Goal: Transaction & Acquisition: Purchase product/service

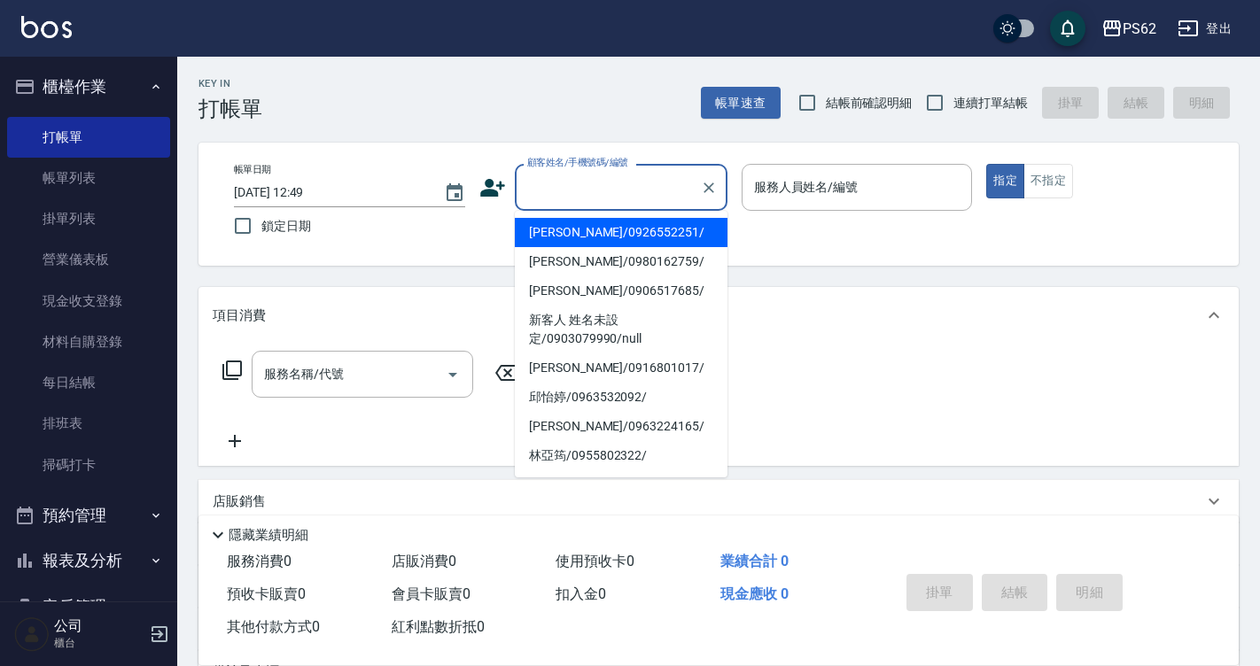
scroll to position [9, 0]
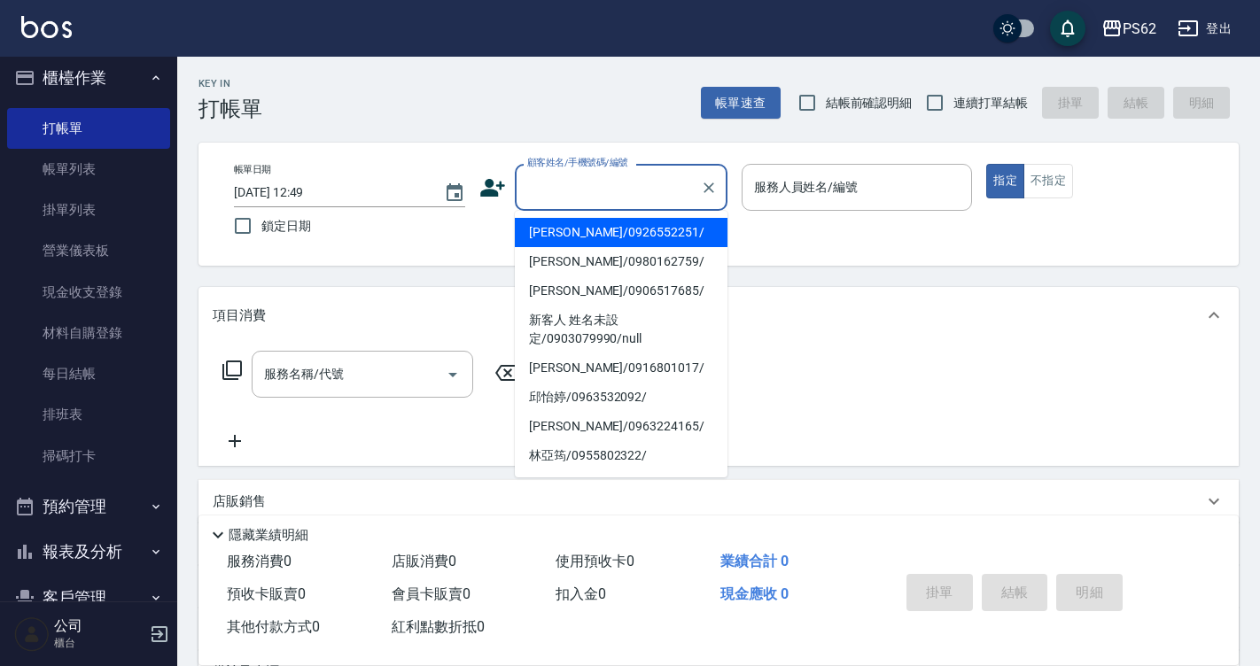
drag, startPoint x: 0, startPoint y: 0, endPoint x: 563, endPoint y: 86, distance: 569.1
click at [563, 86] on div "Key In 打帳單 帳單速查 結帳前確認明細 連續打單結帳 掛單 結帳 明細" at bounding box center [707, 89] width 1061 height 65
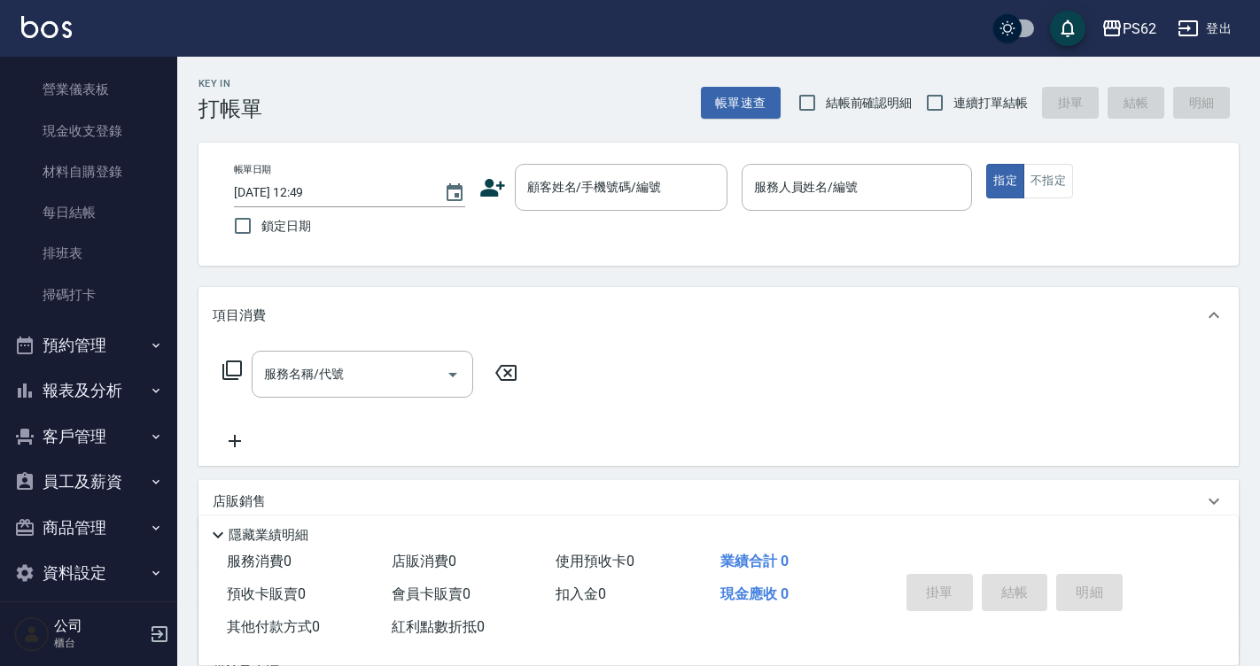
scroll to position [186, 0]
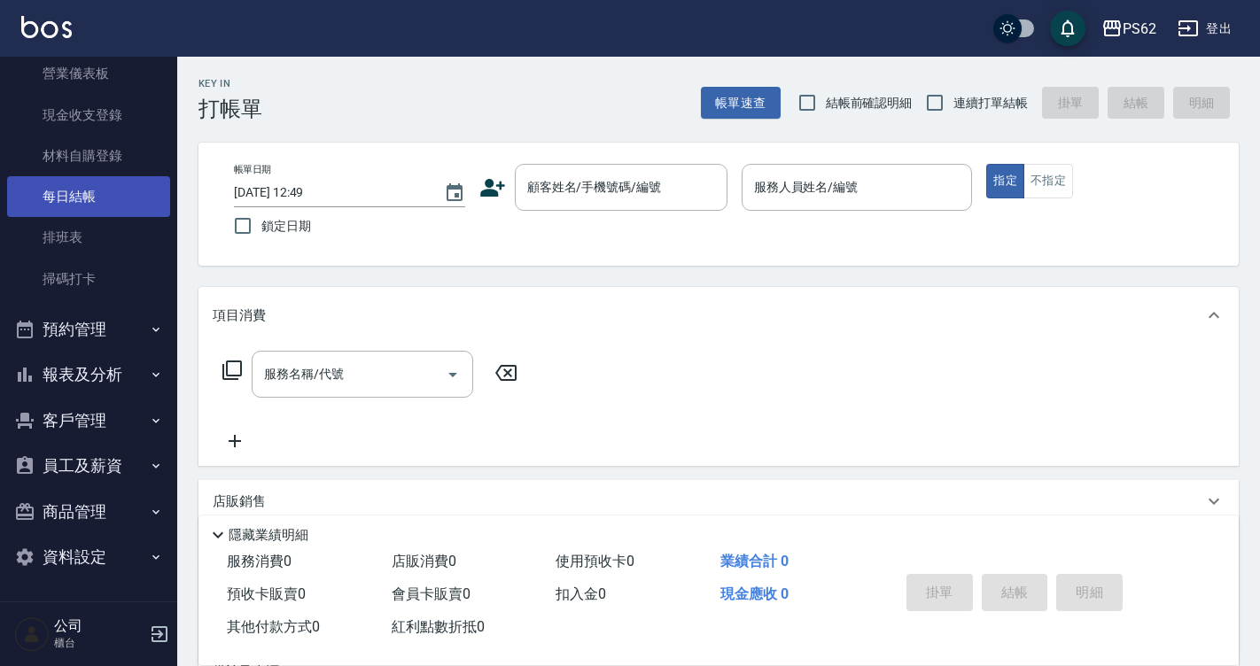
click at [118, 198] on link "每日結帳" at bounding box center [88, 196] width 163 height 41
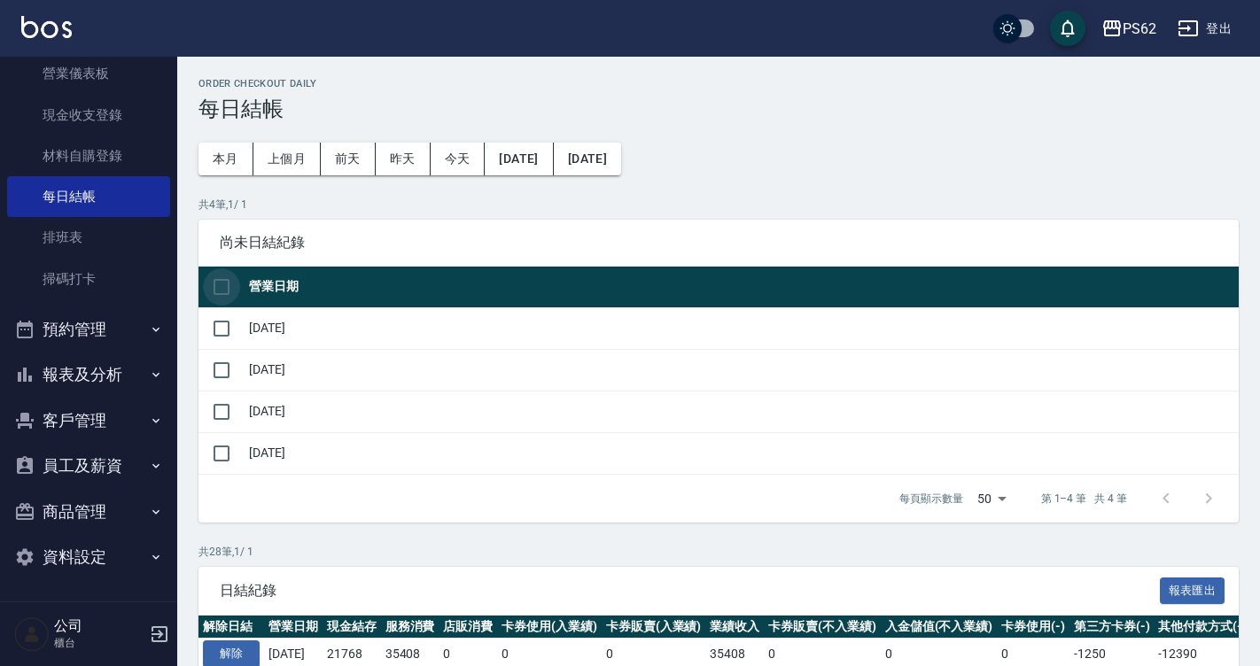
click at [223, 291] on input "checkbox" at bounding box center [221, 286] width 37 height 37
checkbox input "true"
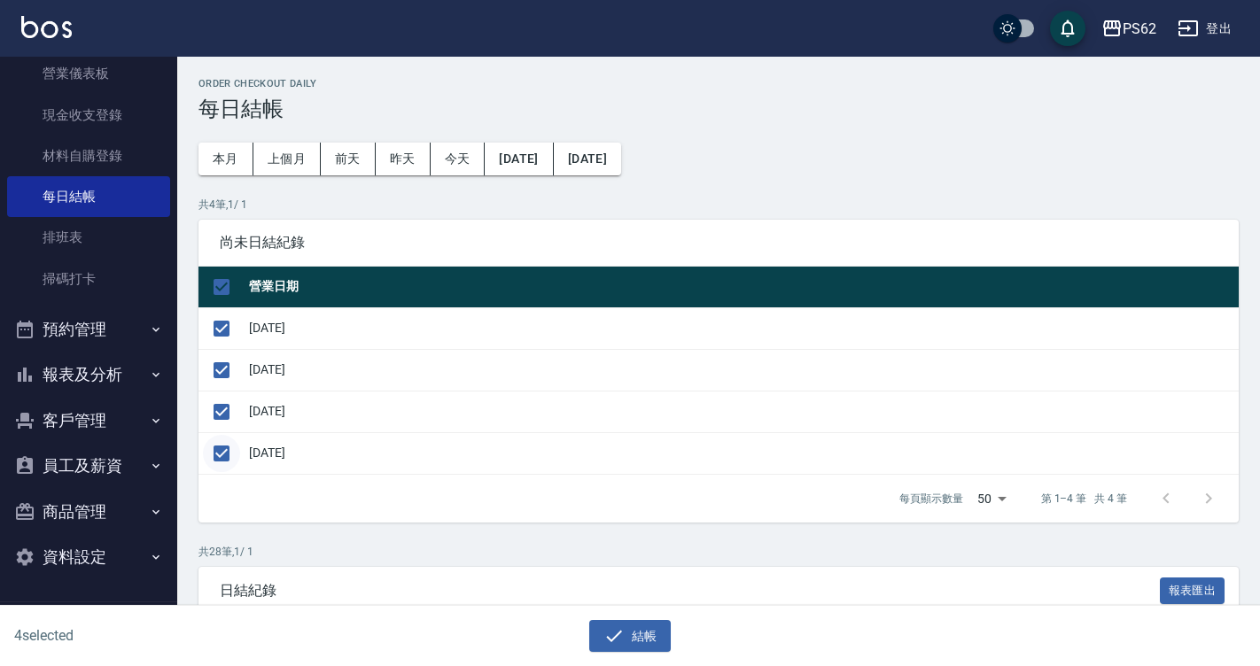
click at [217, 464] on input "checkbox" at bounding box center [221, 453] width 37 height 37
checkbox input "false"
click at [624, 639] on button "結帳" at bounding box center [630, 636] width 82 height 33
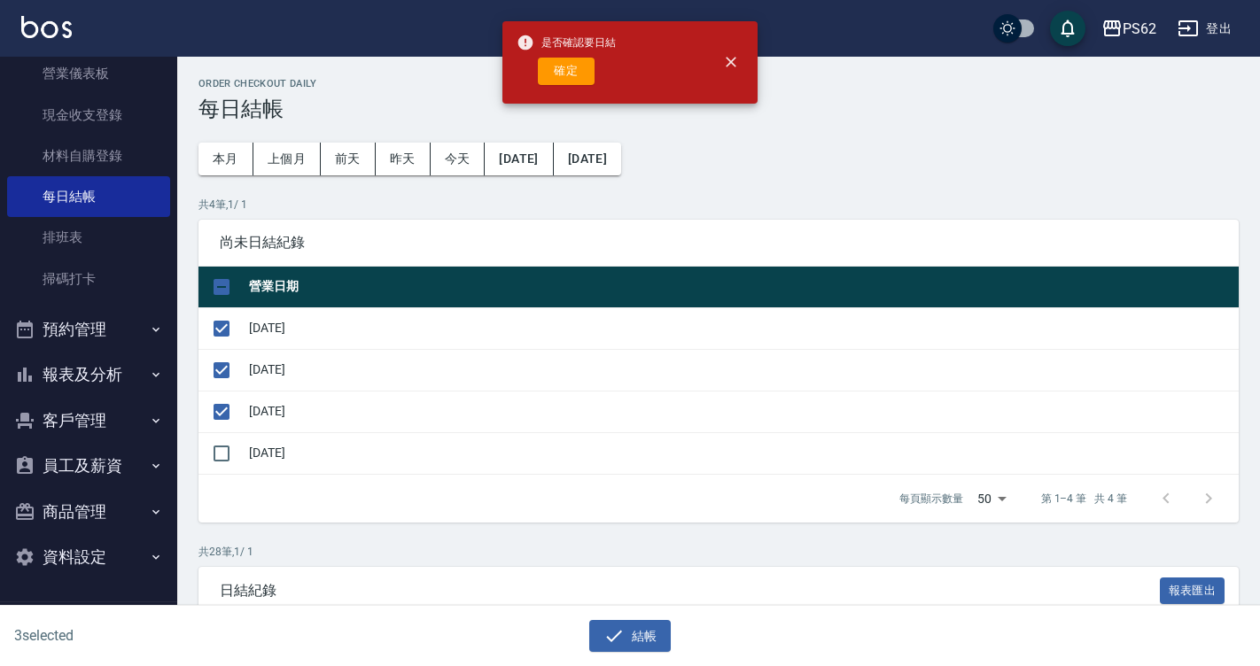
click at [578, 87] on div "是否確認要日結 確定" at bounding box center [566, 63] width 99 height 72
click at [576, 70] on button "確定" at bounding box center [566, 71] width 57 height 27
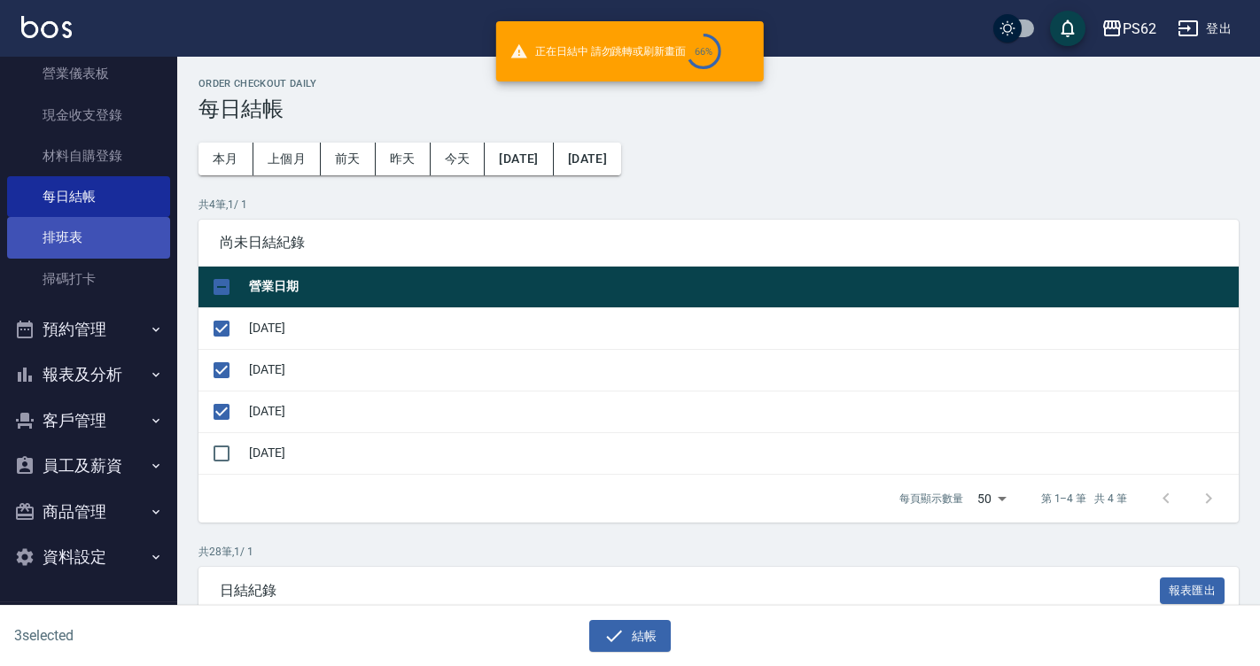
checkbox input "false"
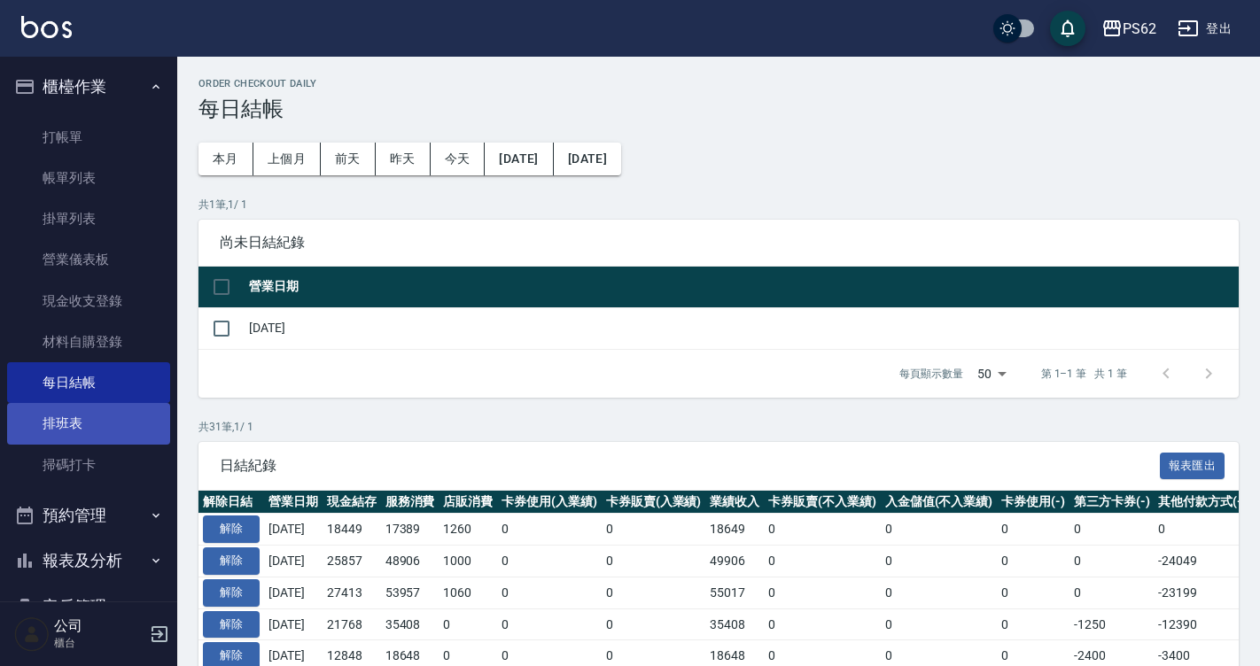
click at [132, 428] on link "排班表" at bounding box center [88, 423] width 163 height 41
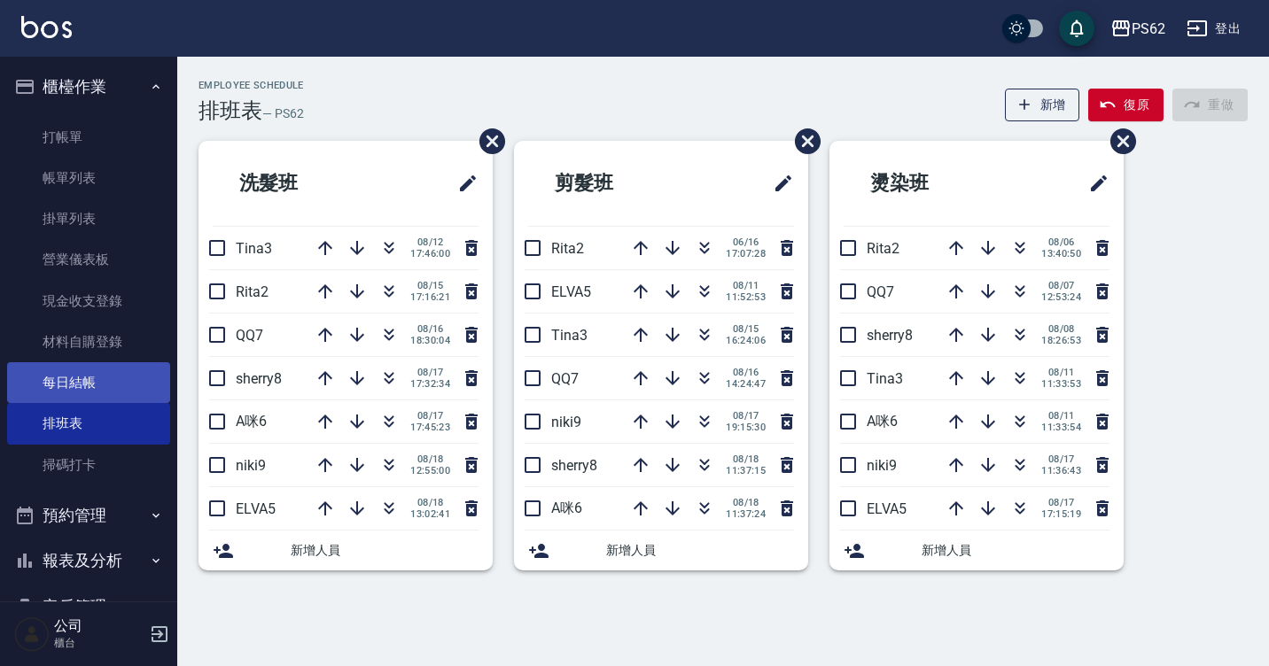
click at [135, 392] on link "每日結帳" at bounding box center [88, 382] width 163 height 41
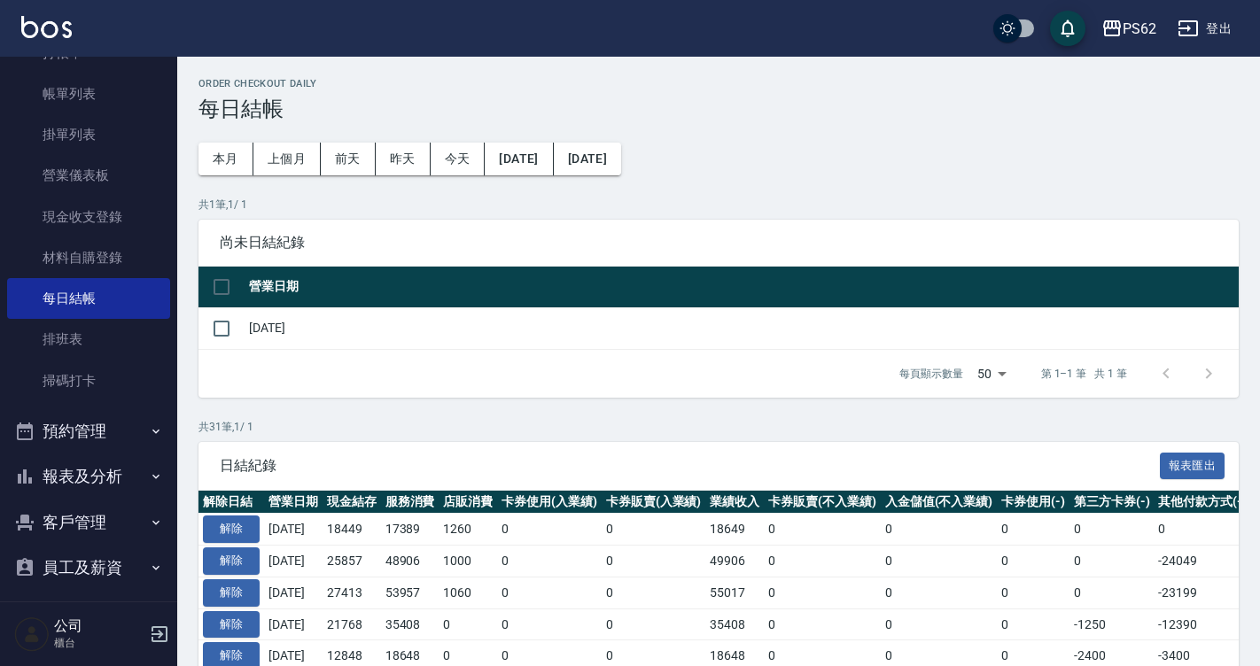
scroll to position [186, 0]
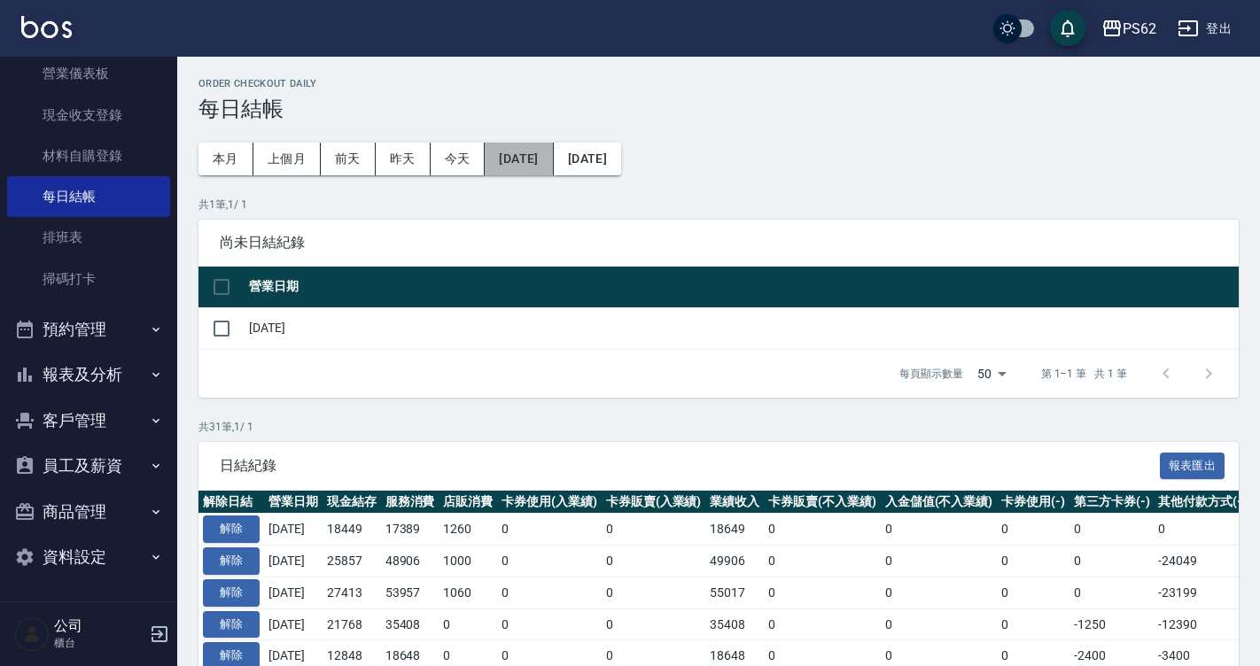
click at [553, 149] on button "[DATE]" at bounding box center [519, 159] width 68 height 33
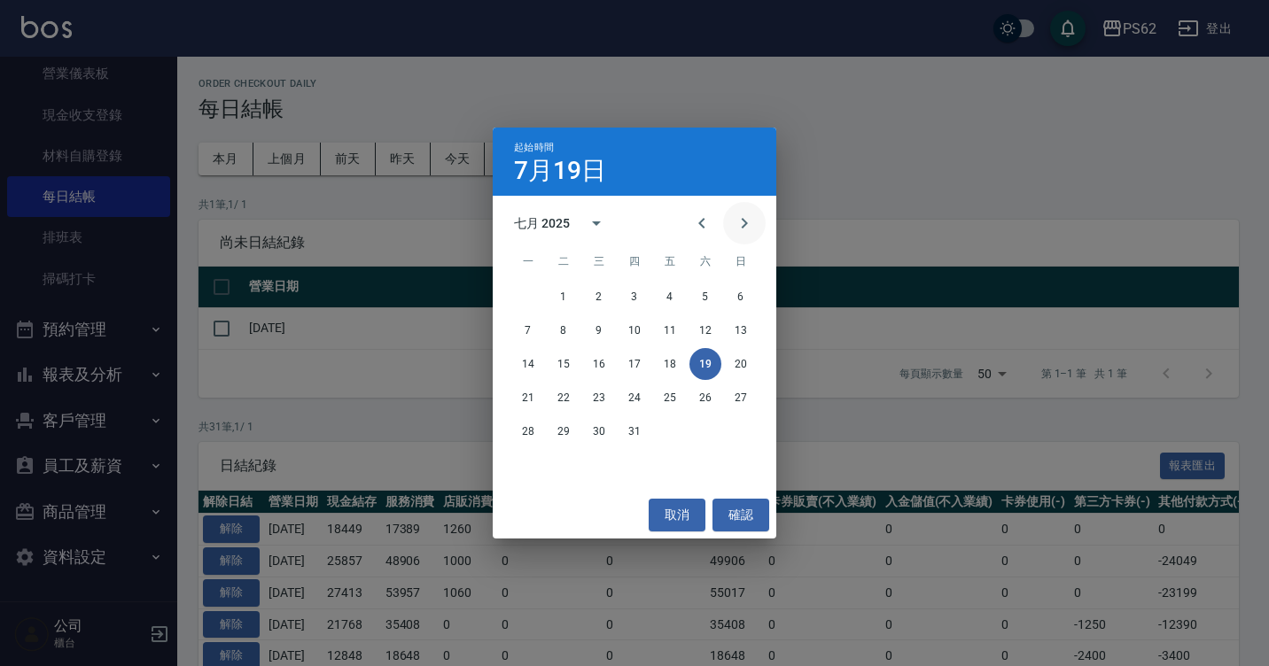
click at [750, 229] on icon "Next month" at bounding box center [744, 223] width 21 height 21
click at [742, 297] on button "3" at bounding box center [741, 297] width 32 height 32
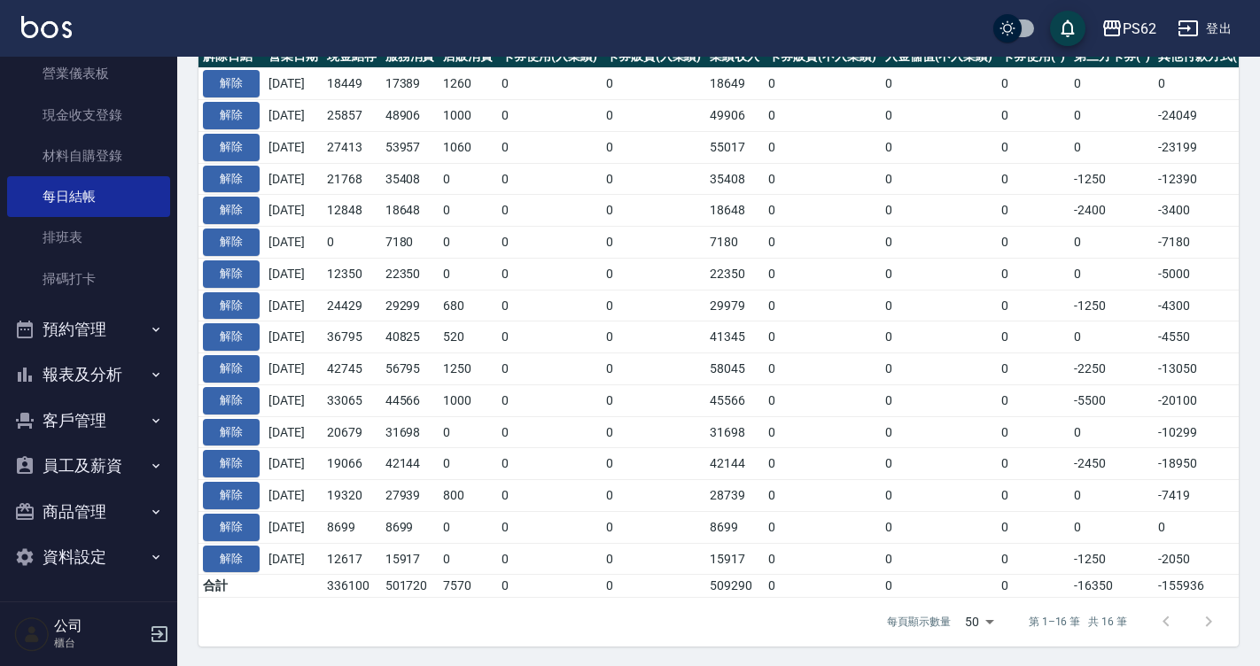
scroll to position [461, 0]
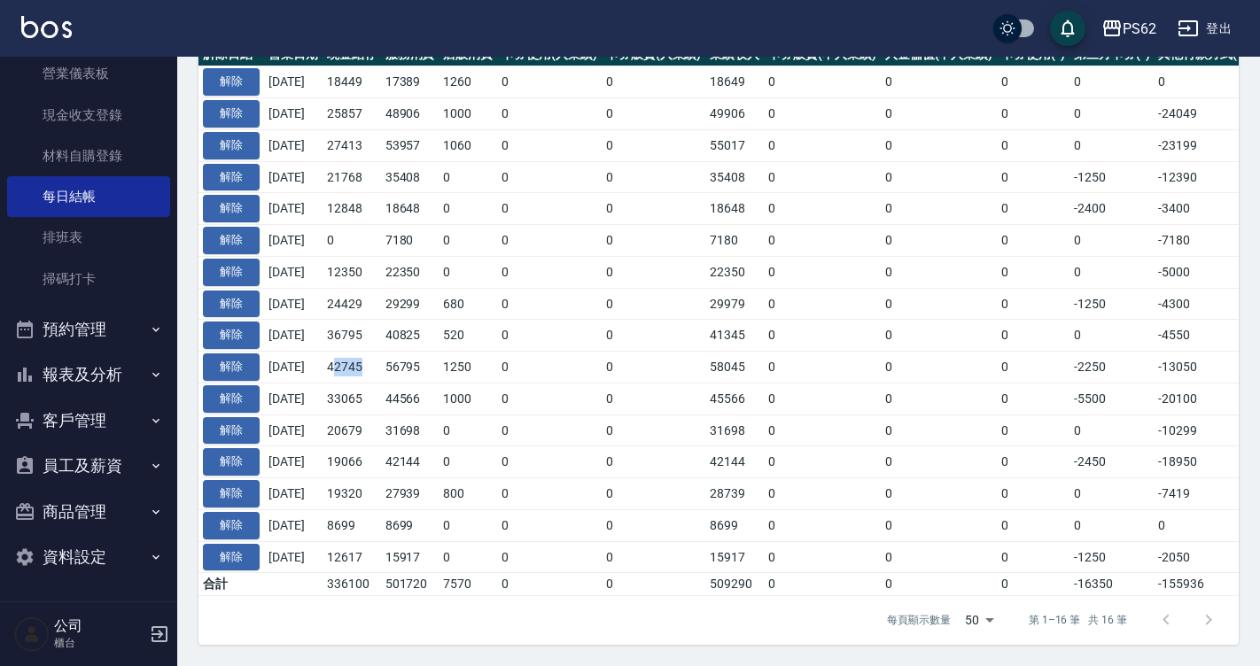
drag, startPoint x: 382, startPoint y: 355, endPoint x: 347, endPoint y: 354, distance: 34.6
click at [347, 354] on td "42745" at bounding box center [351, 368] width 58 height 32
click at [381, 330] on td "36795" at bounding box center [351, 336] width 58 height 32
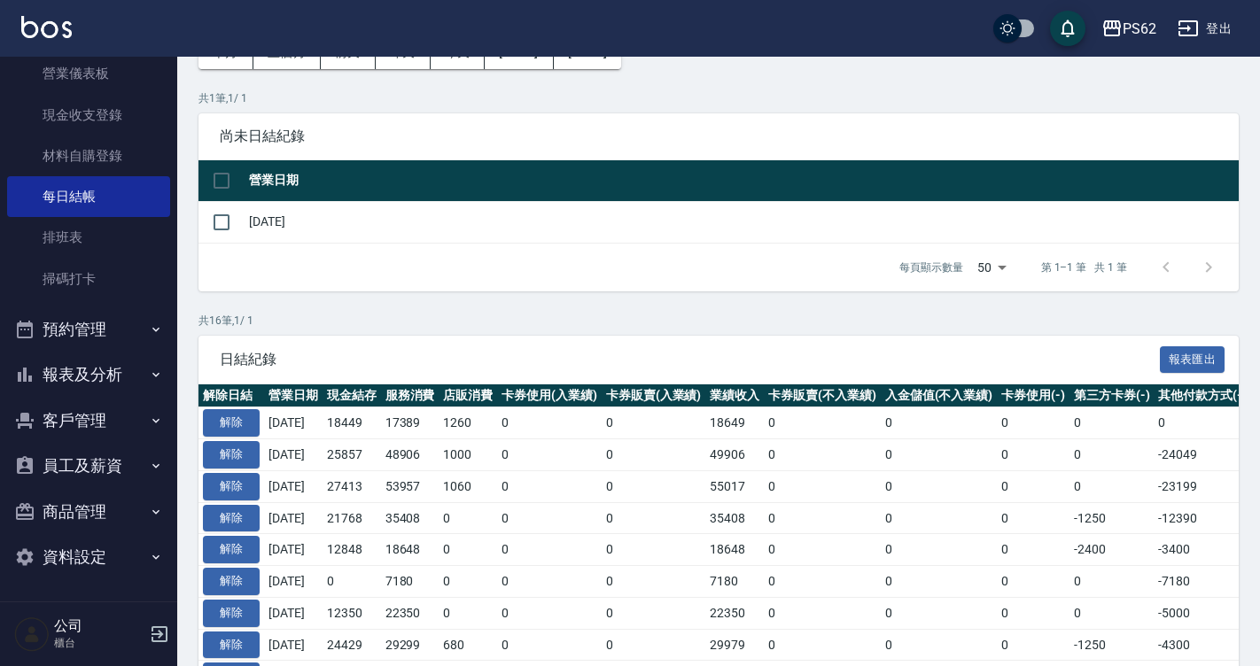
scroll to position [0, 0]
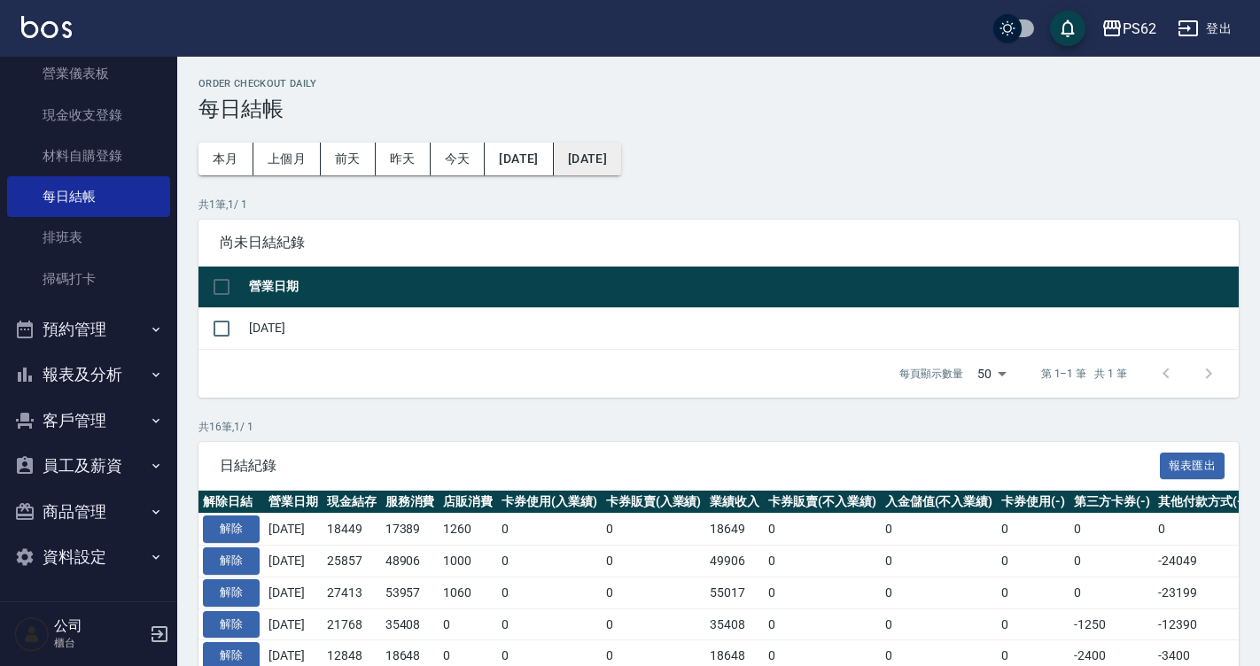
click at [621, 144] on button "[DATE]" at bounding box center [587, 159] width 67 height 33
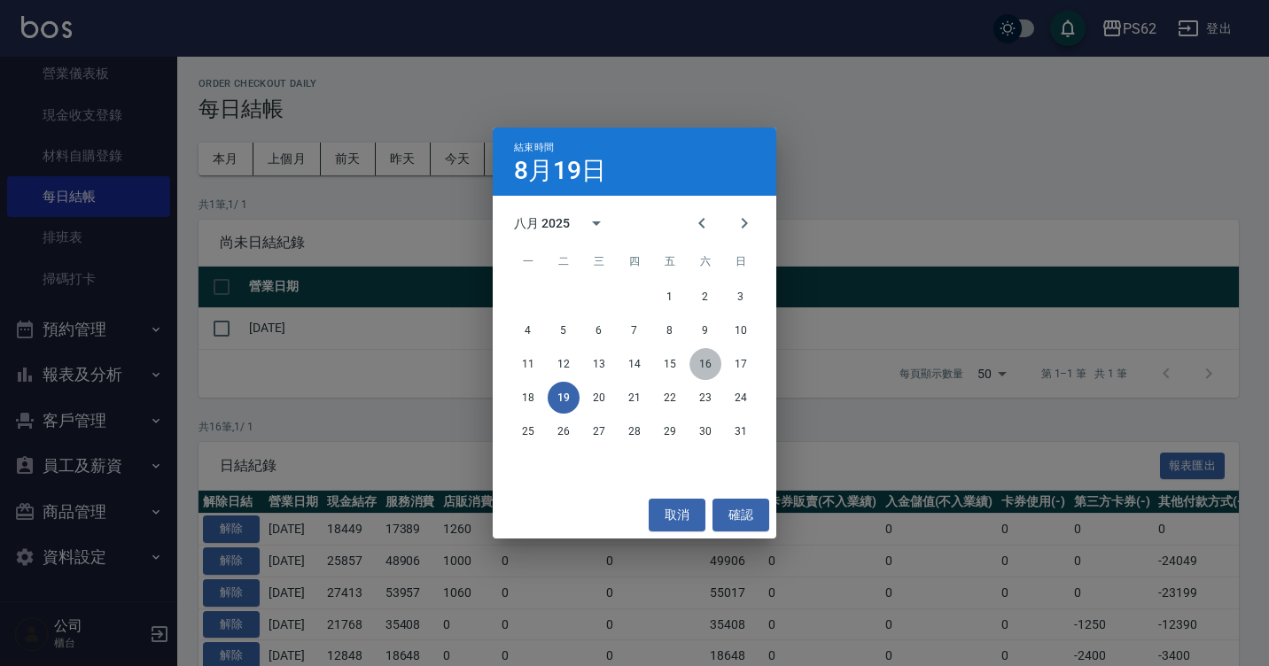
click at [706, 368] on button "16" at bounding box center [705, 364] width 32 height 32
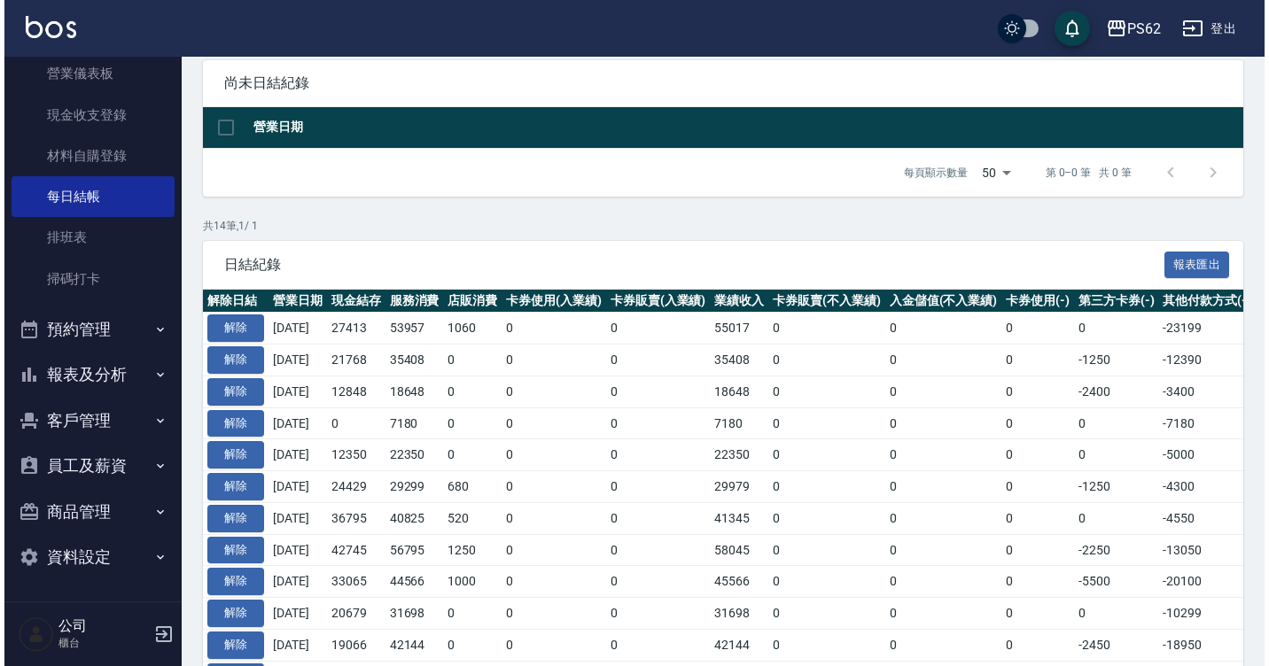
scroll to position [89, 0]
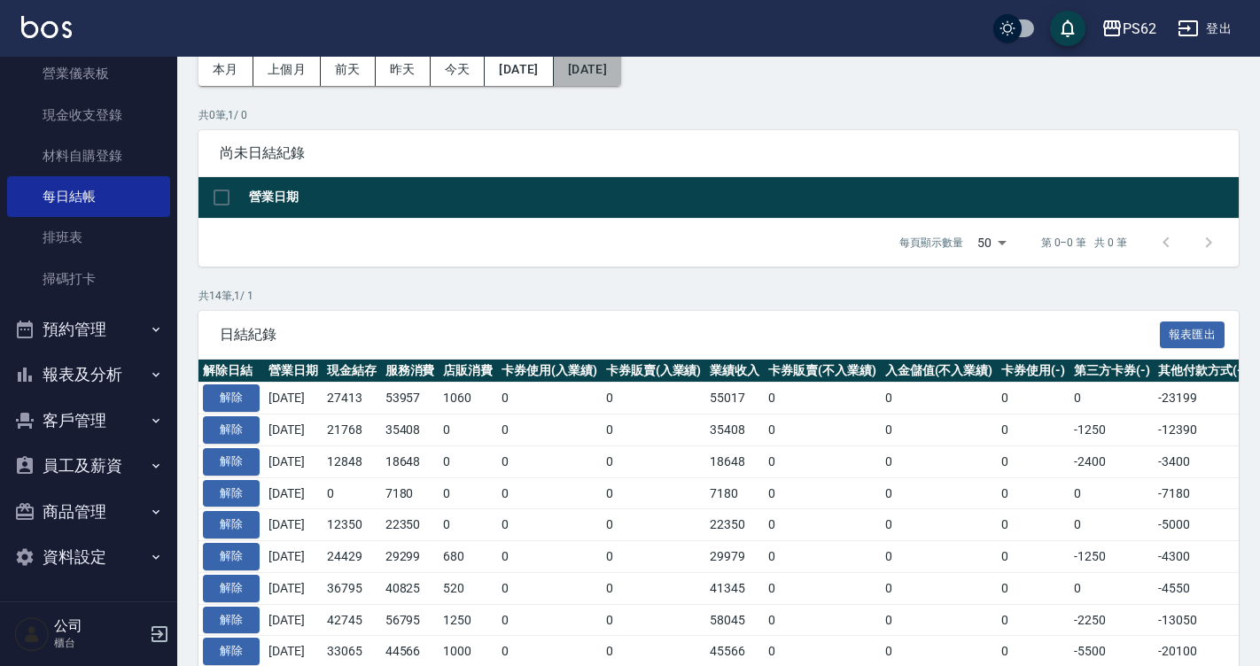
click at [621, 67] on button "[DATE]" at bounding box center [587, 69] width 67 height 33
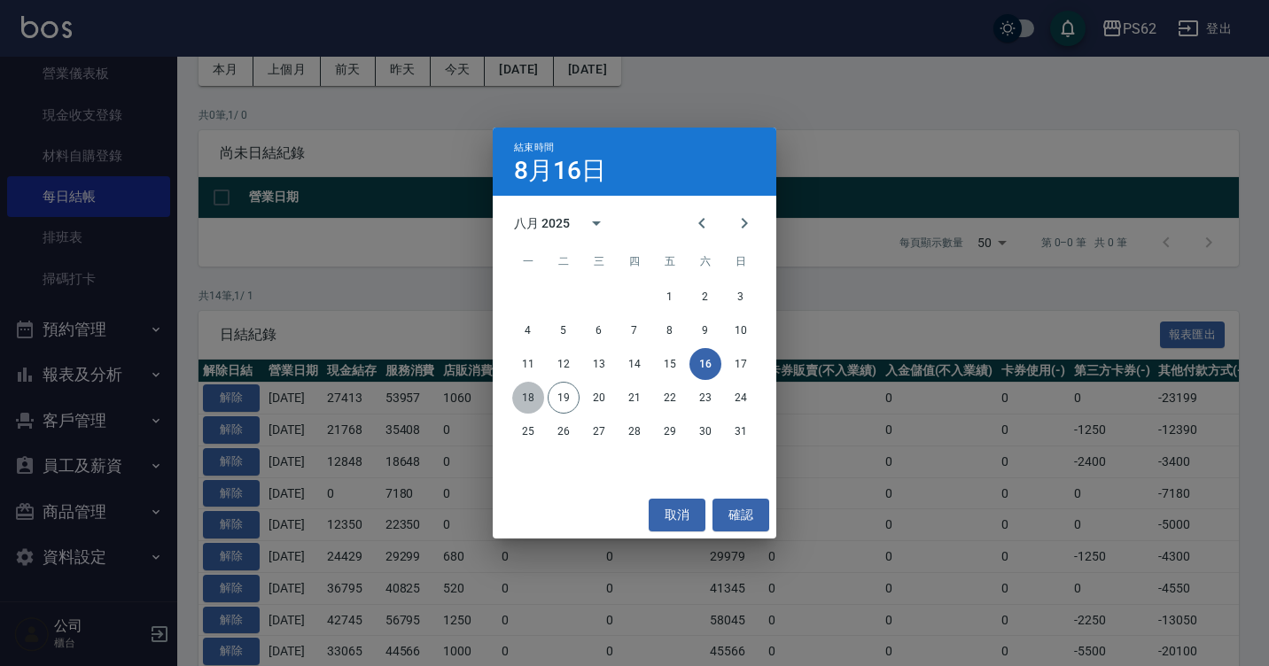
click at [534, 402] on button "18" at bounding box center [528, 398] width 32 height 32
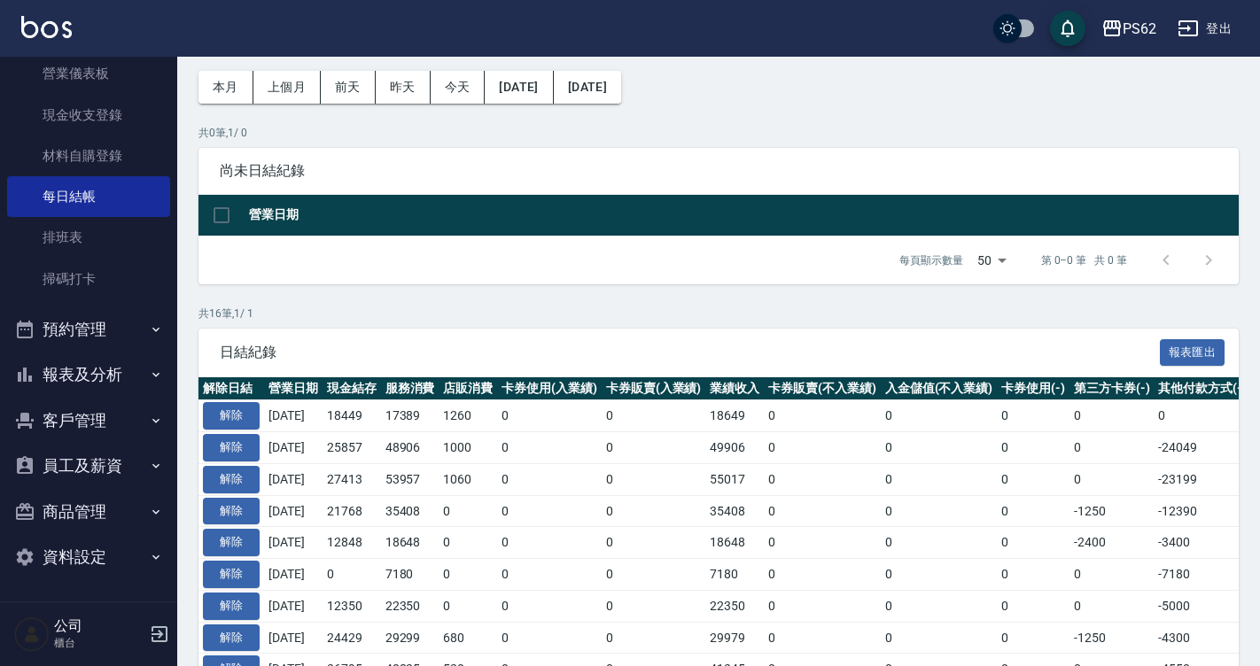
scroll to position [89, 0]
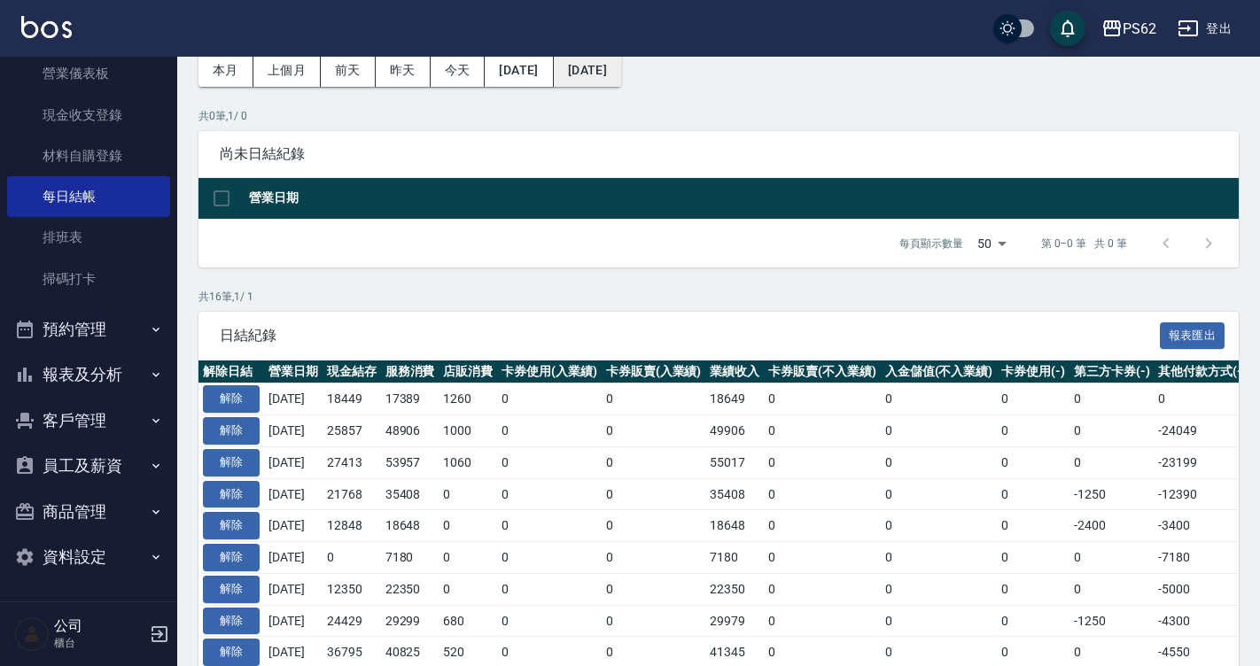
click at [621, 72] on button "[DATE]" at bounding box center [587, 70] width 67 height 33
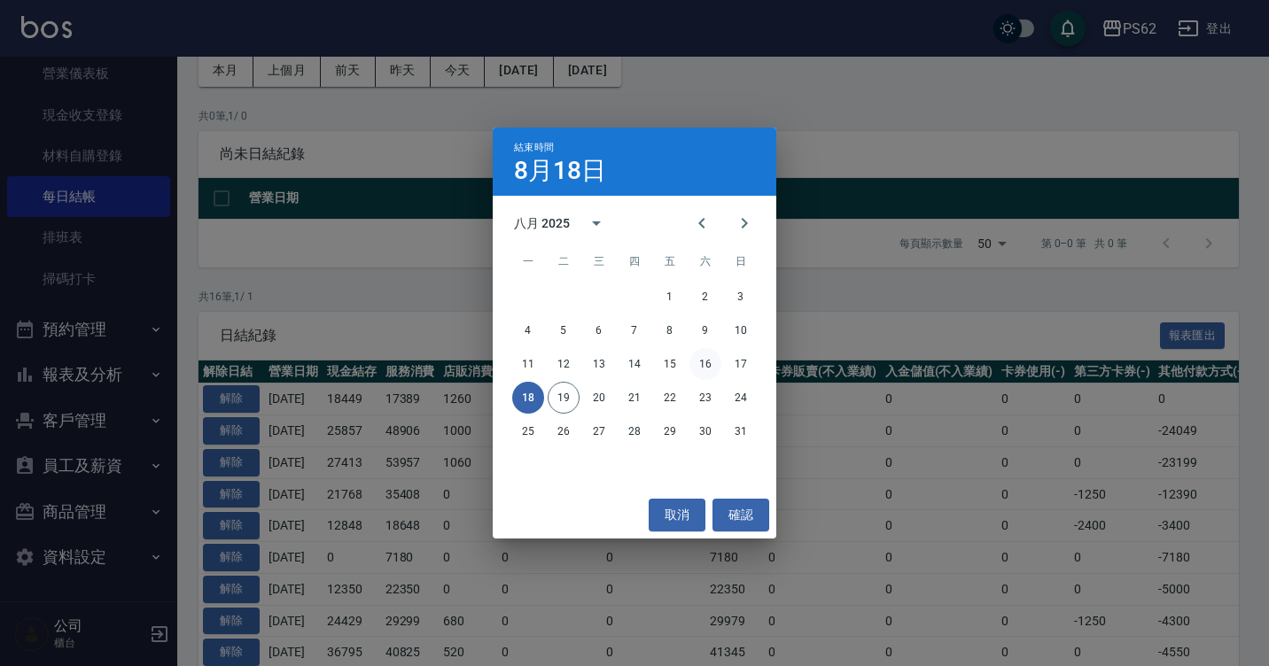
click at [700, 369] on button "16" at bounding box center [705, 364] width 32 height 32
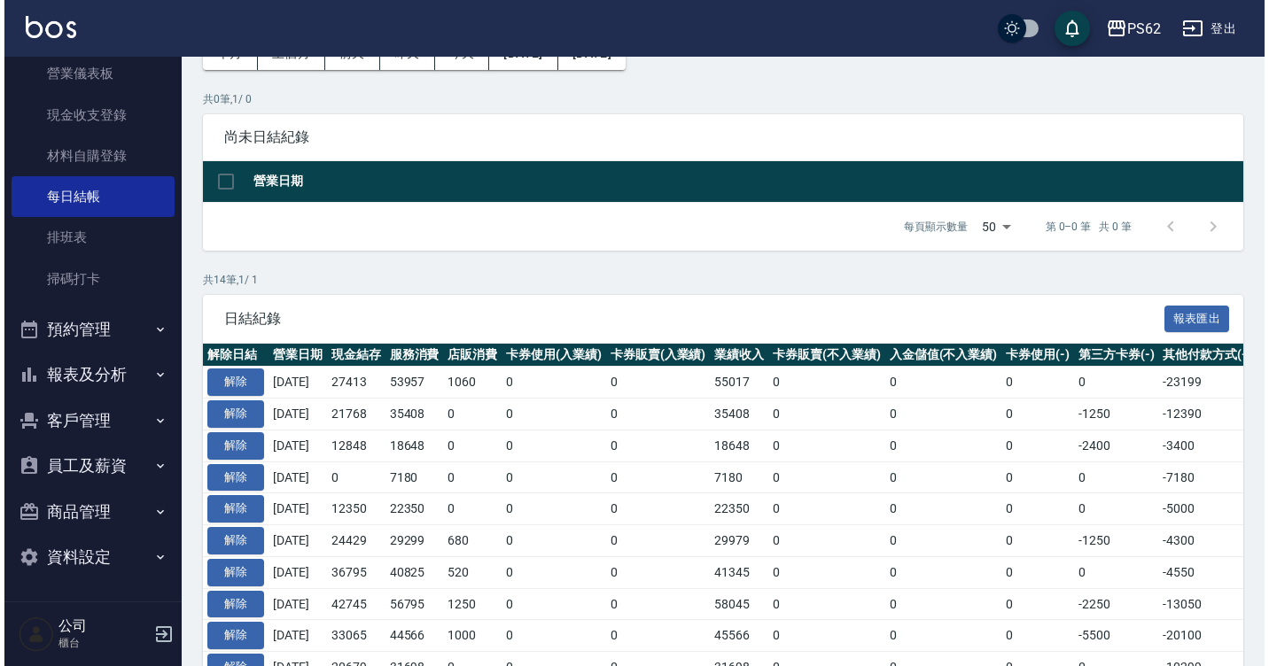
scroll to position [89, 0]
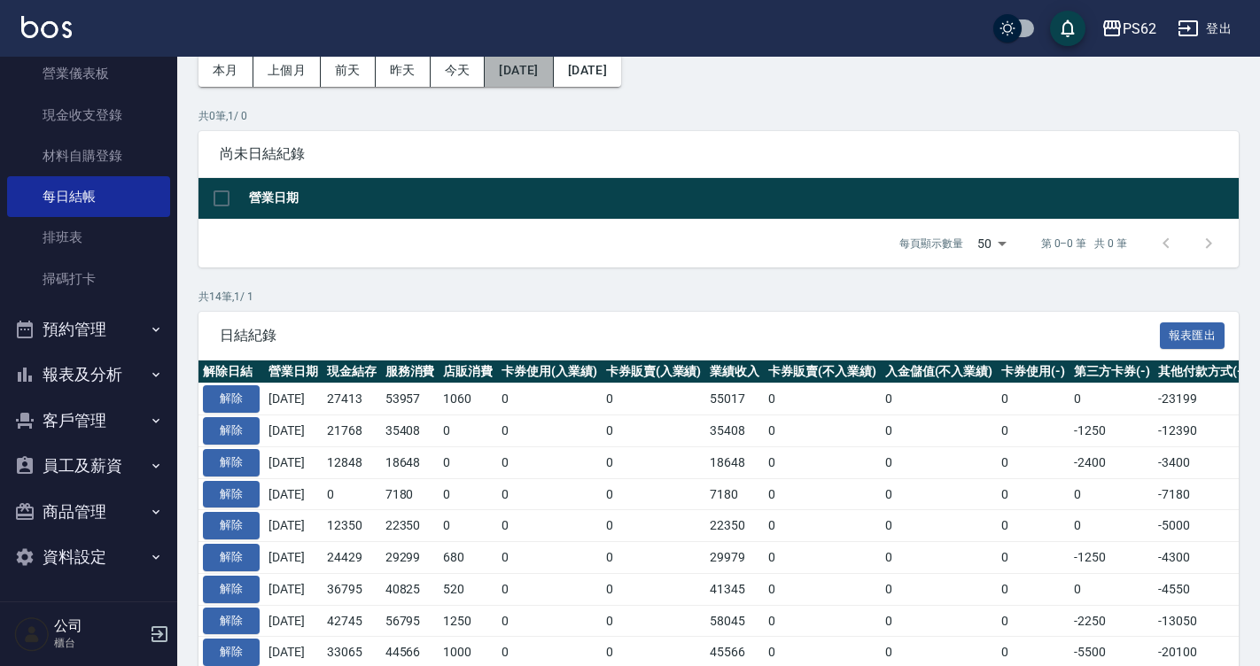
click at [553, 65] on button "[DATE]" at bounding box center [519, 70] width 68 height 33
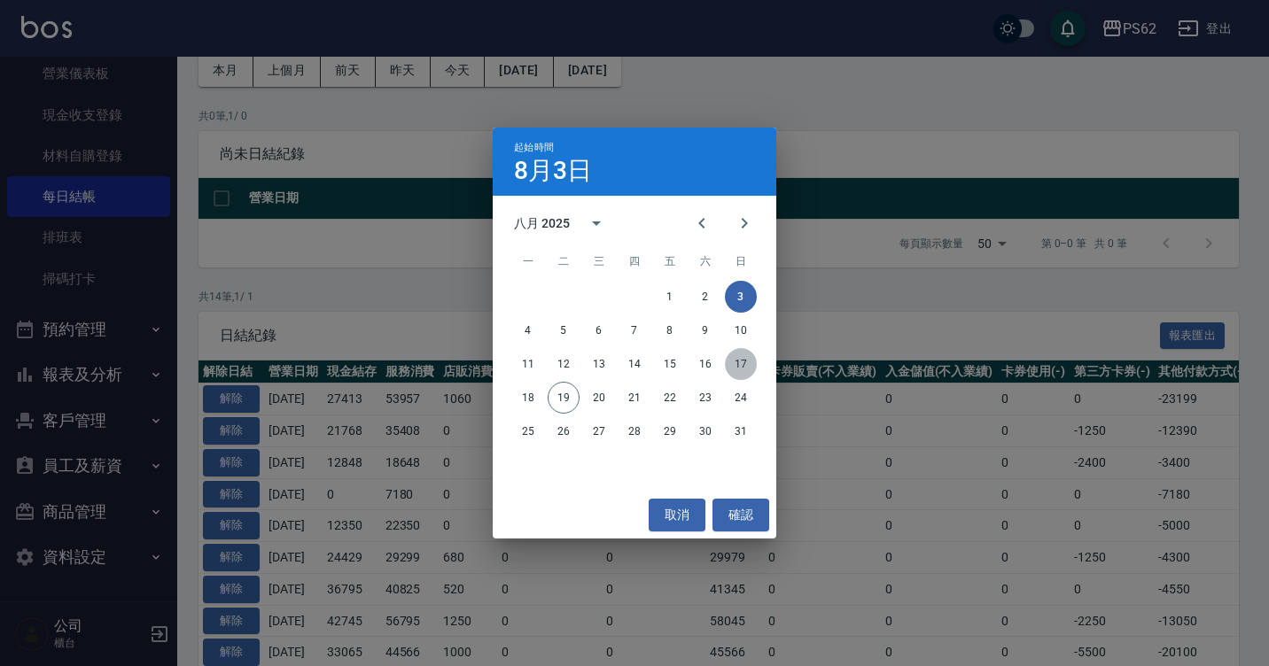
click at [738, 361] on button "17" at bounding box center [741, 364] width 32 height 32
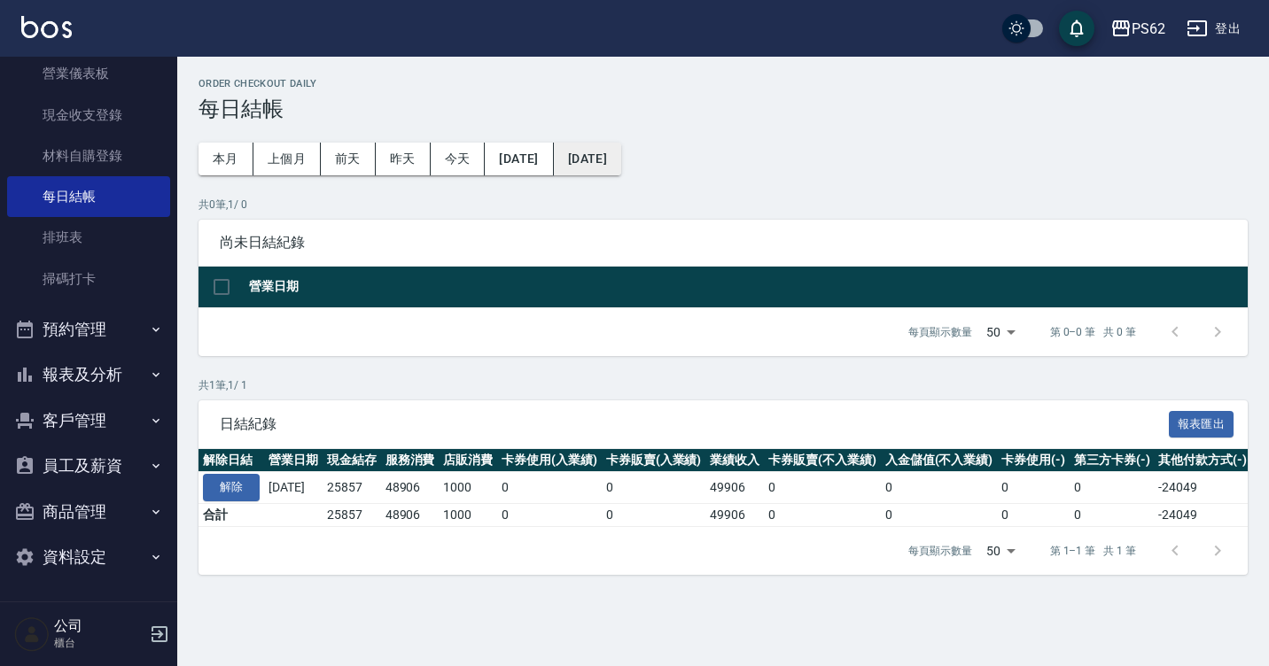
click at [621, 172] on button "[DATE]" at bounding box center [587, 159] width 67 height 33
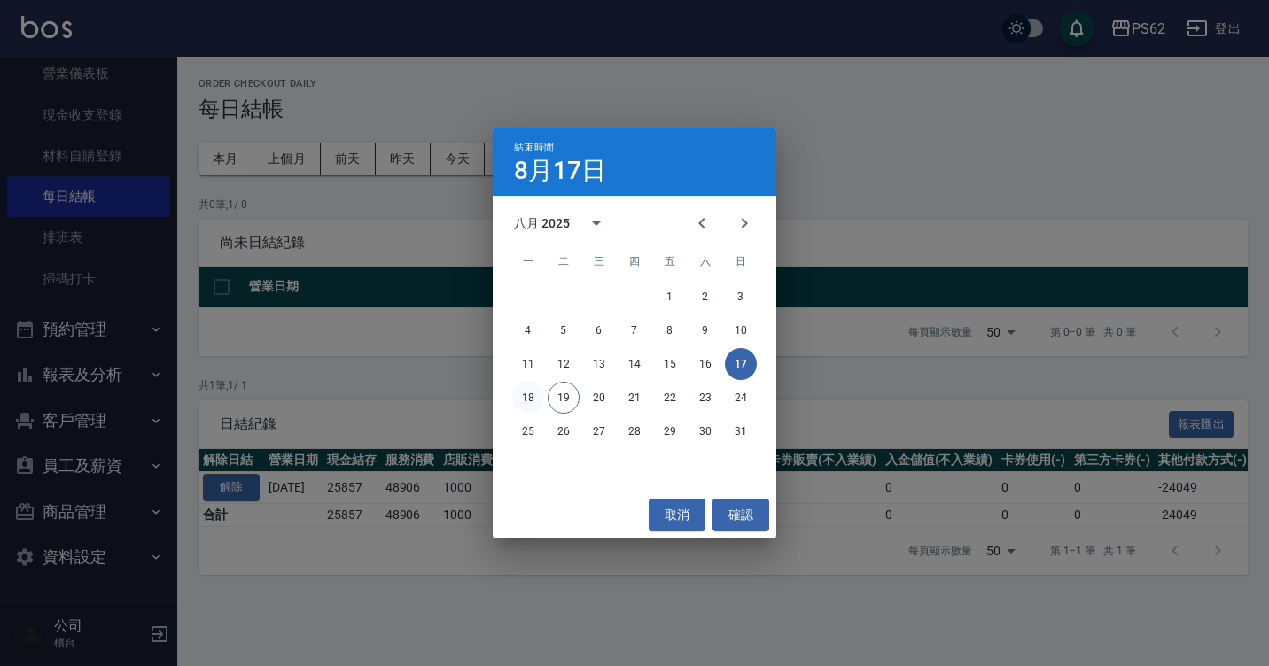
click at [534, 405] on button "18" at bounding box center [528, 398] width 32 height 32
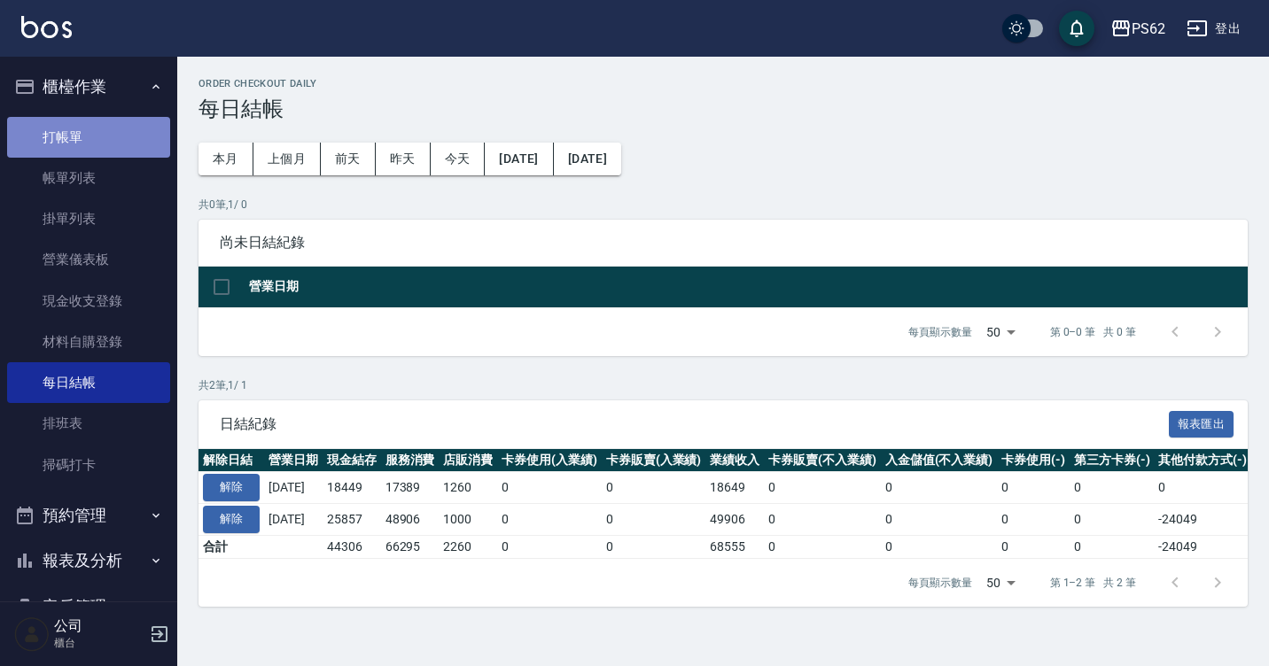
click at [119, 127] on link "打帳單" at bounding box center [88, 137] width 163 height 41
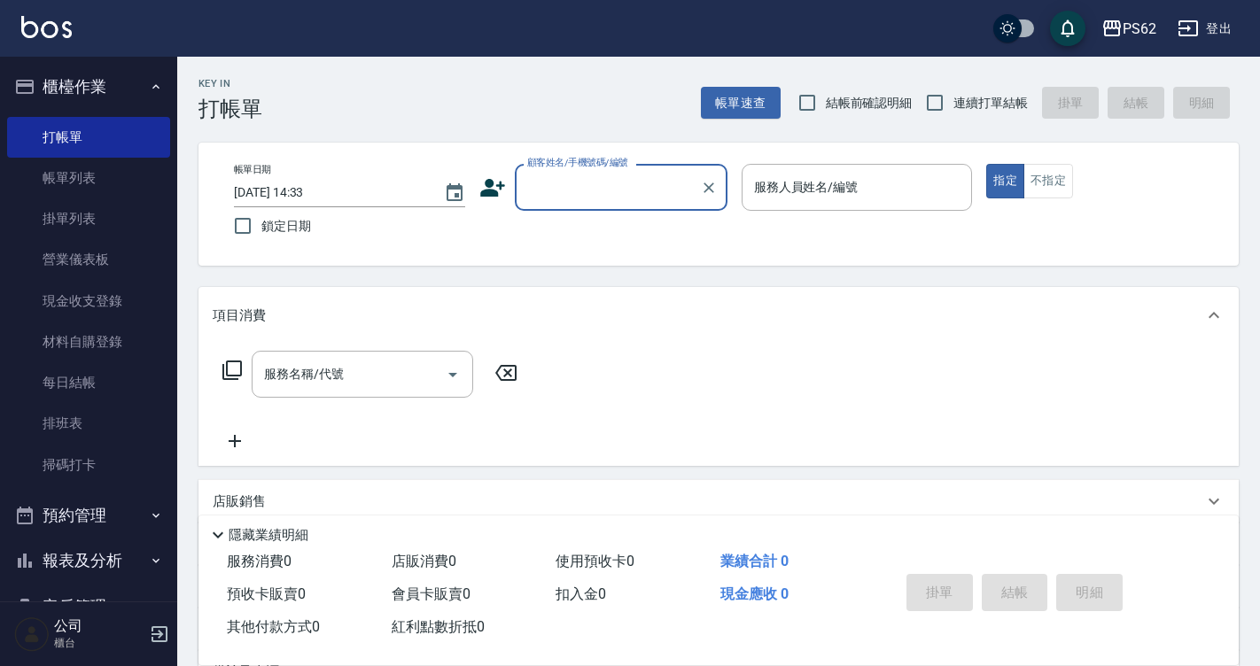
click at [571, 198] on input "顧客姓名/手機號碼/編號" at bounding box center [608, 187] width 170 height 31
type input "t"
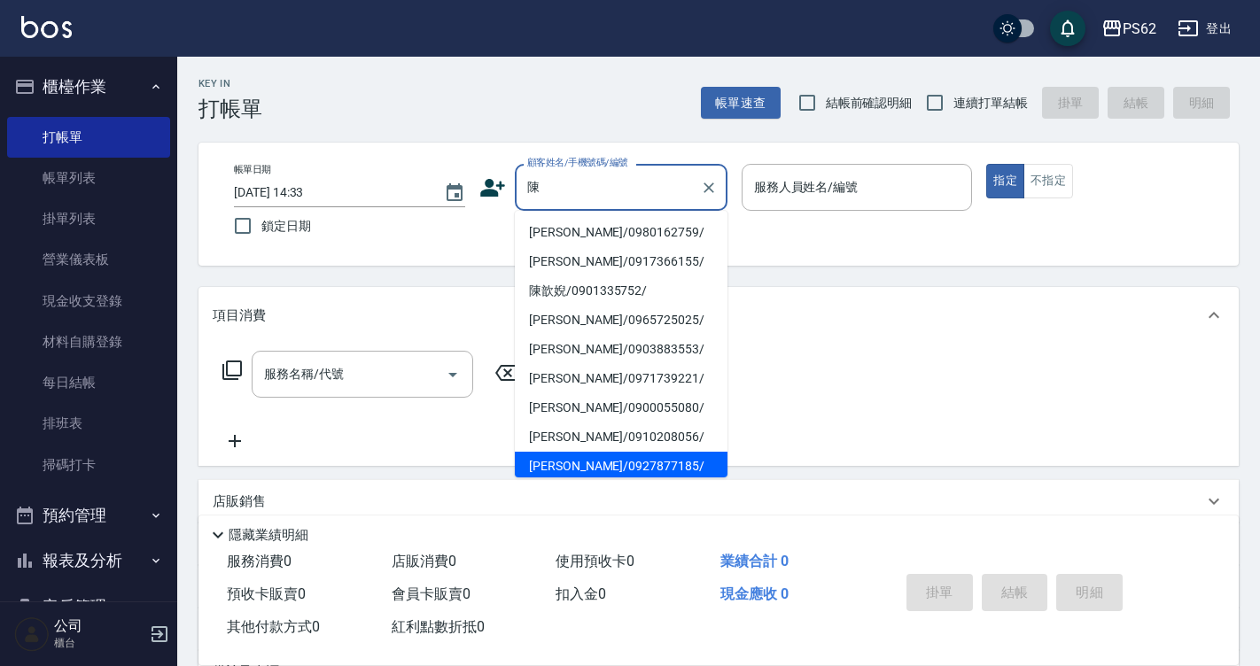
click at [582, 460] on li "陳宥蓁/0927877185/" at bounding box center [621, 466] width 213 height 29
type input "陳宥蓁/0927877185/"
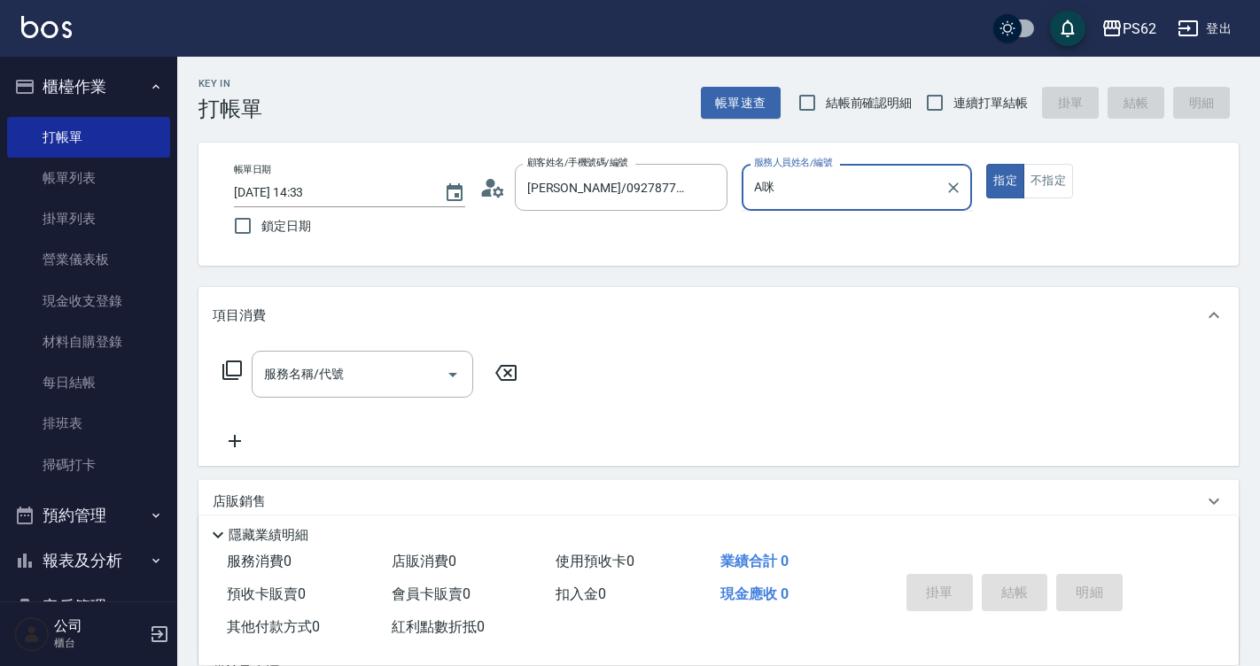
type input "A"
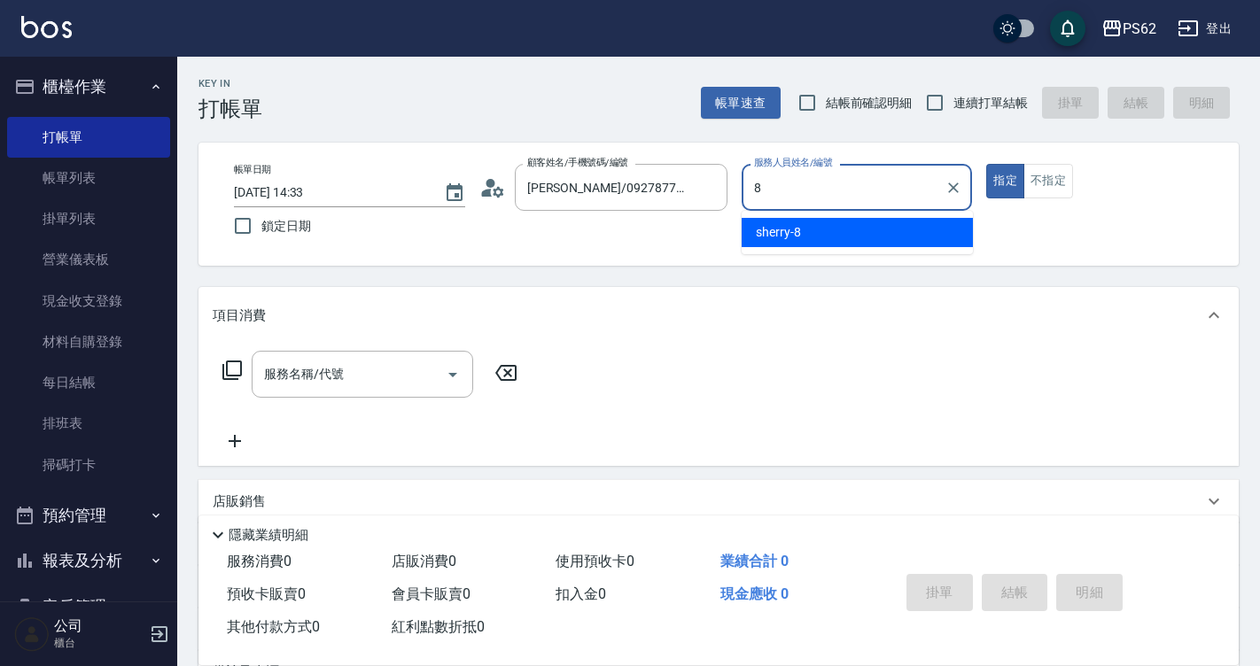
type input "sherry-8"
type button "true"
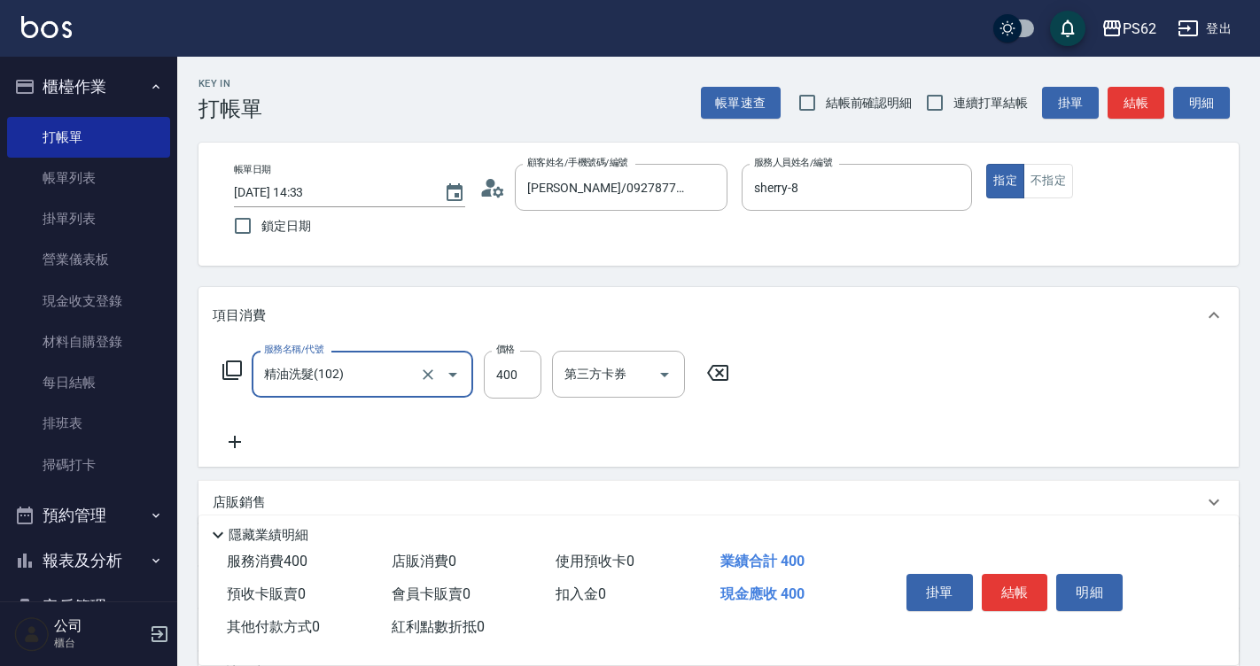
type input "精油洗髮(102)"
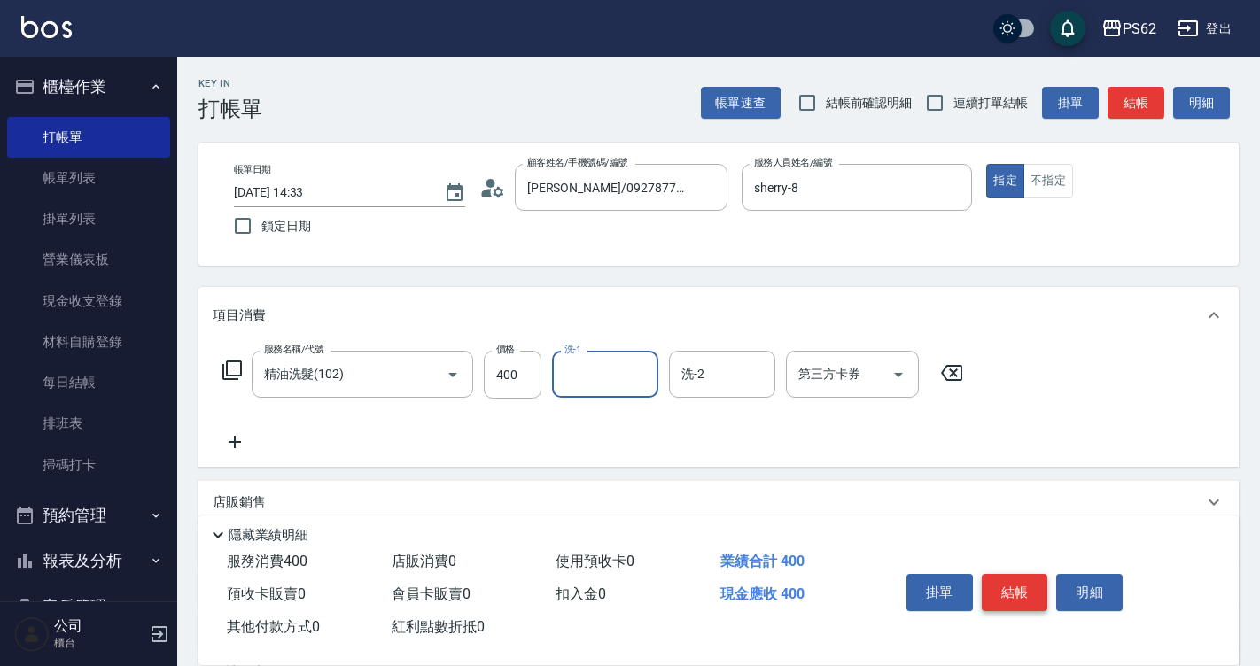
click at [1021, 588] on button "結帳" at bounding box center [1015, 592] width 66 height 37
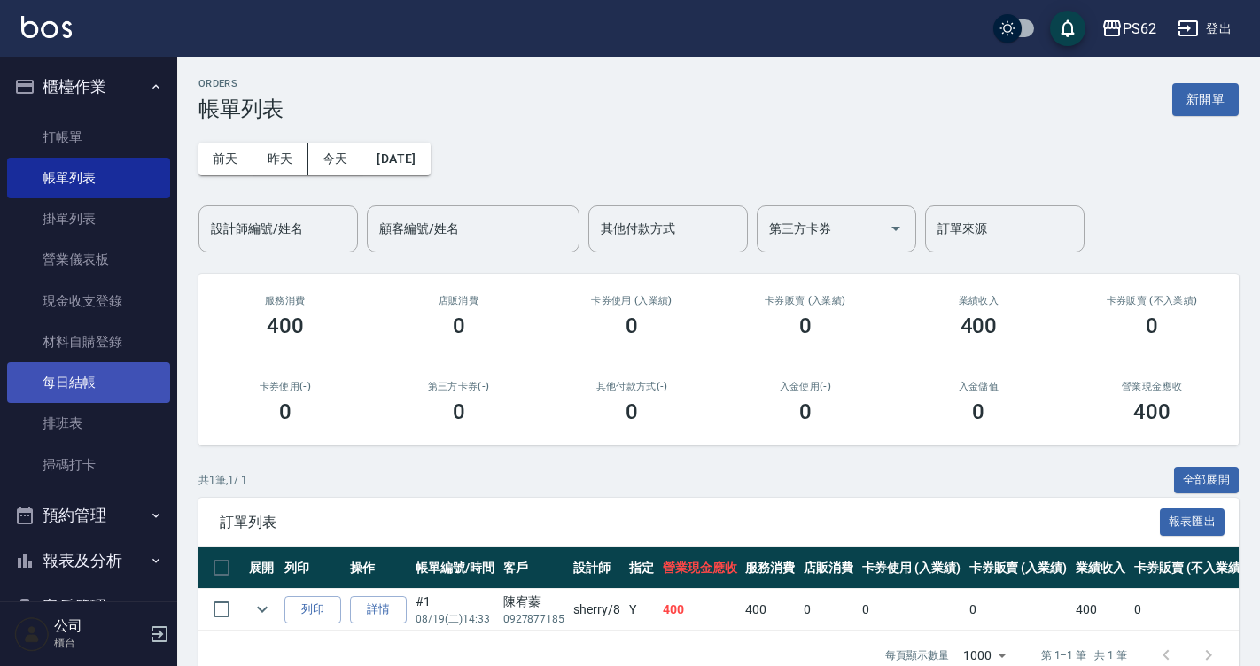
drag, startPoint x: 833, startPoint y: 359, endPoint x: 89, endPoint y: 383, distance: 743.7
click at [85, 372] on link "每日結帳" at bounding box center [88, 382] width 163 height 41
click at [89, 383] on link "每日結帳" at bounding box center [88, 382] width 163 height 41
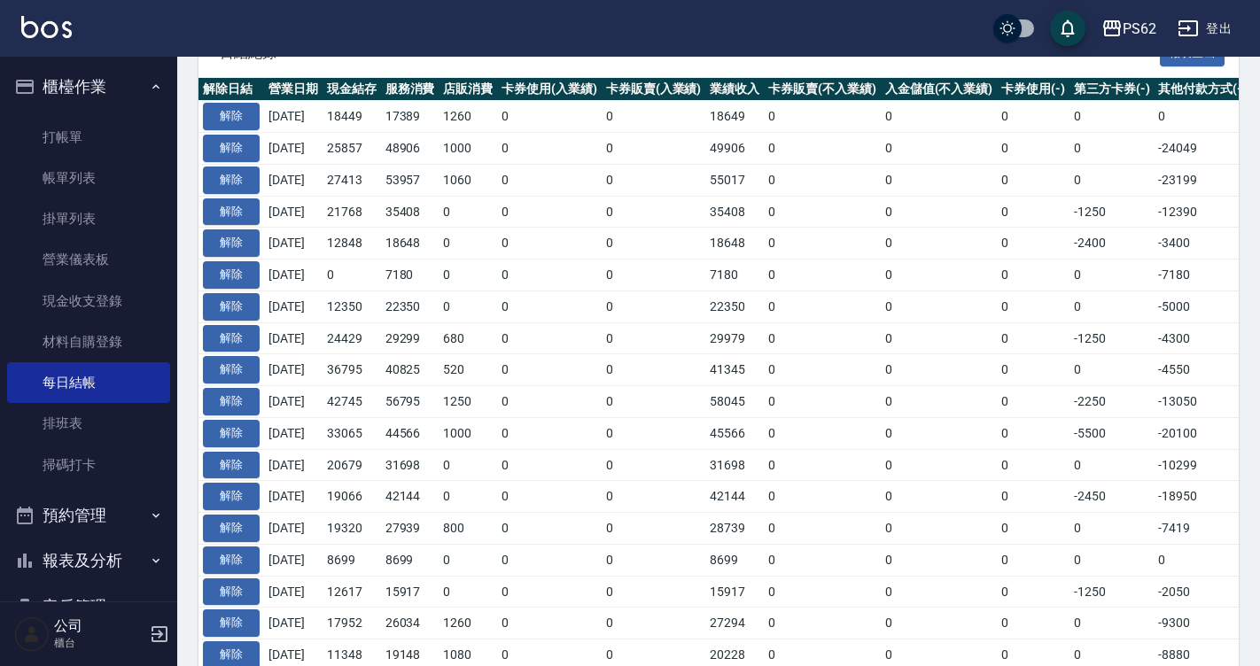
scroll to position [532, 0]
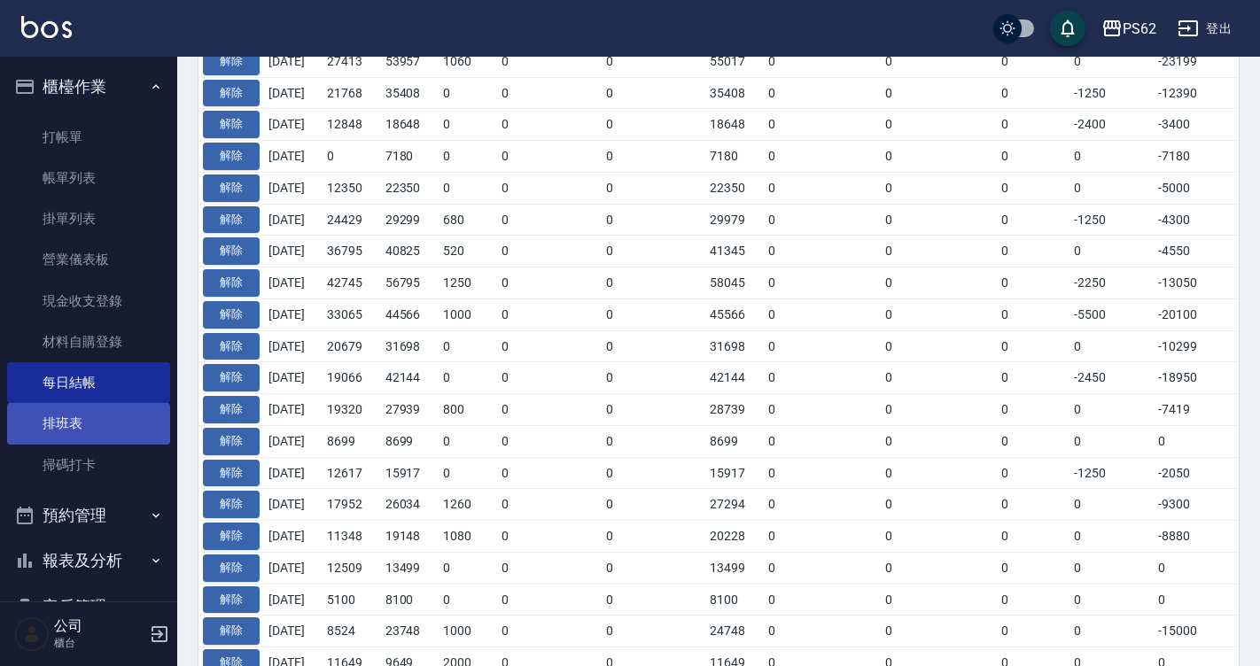
click at [106, 425] on link "排班表" at bounding box center [88, 423] width 163 height 41
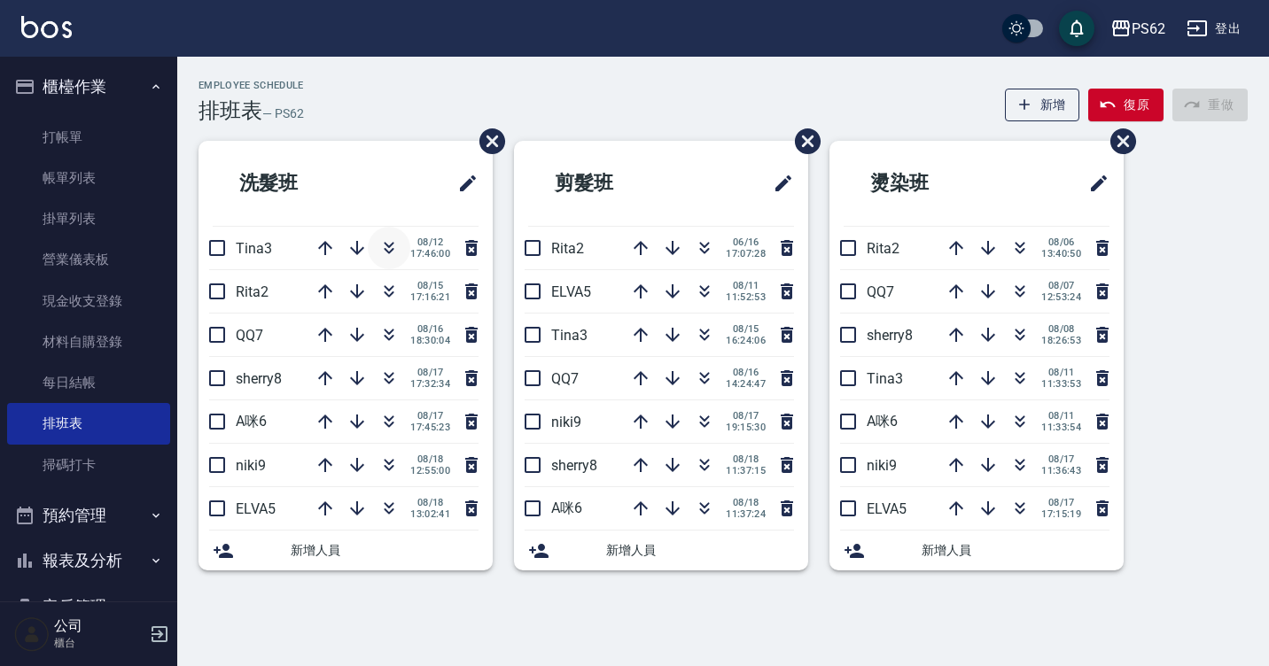
click at [383, 245] on icon "button" at bounding box center [388, 247] width 21 height 21
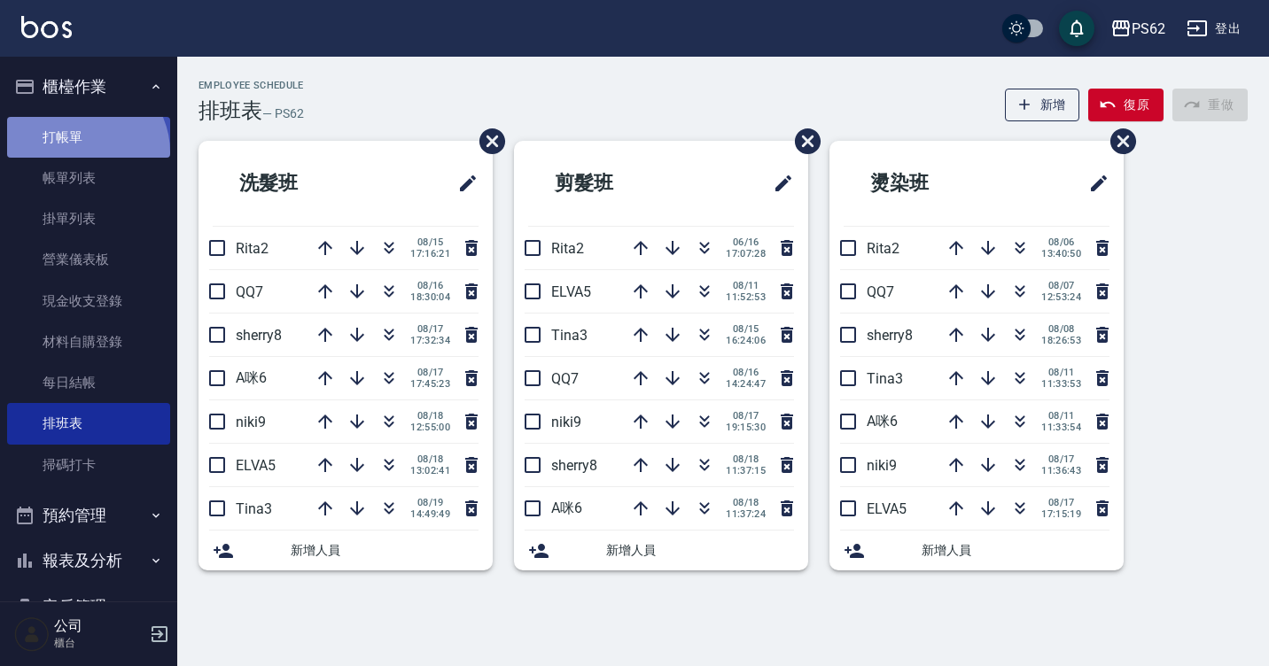
click at [82, 152] on link "打帳單" at bounding box center [88, 137] width 163 height 41
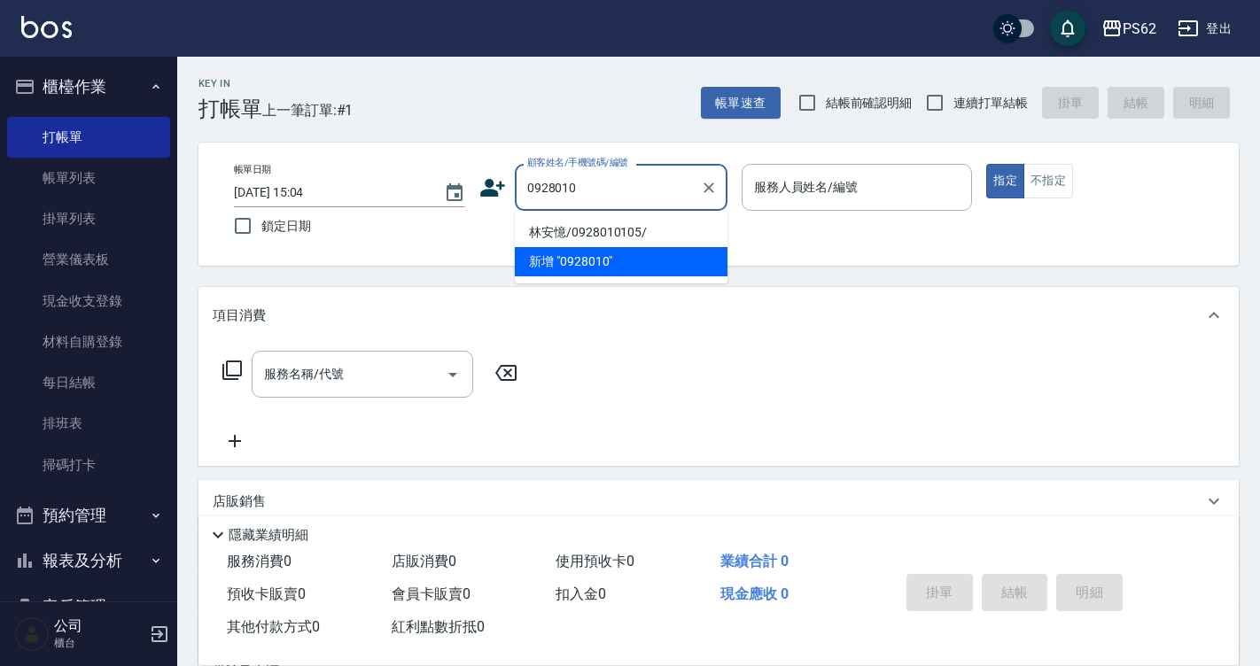
click at [597, 227] on li "林安憶/0928010105/" at bounding box center [621, 232] width 213 height 29
type input "林安憶/0928010105/"
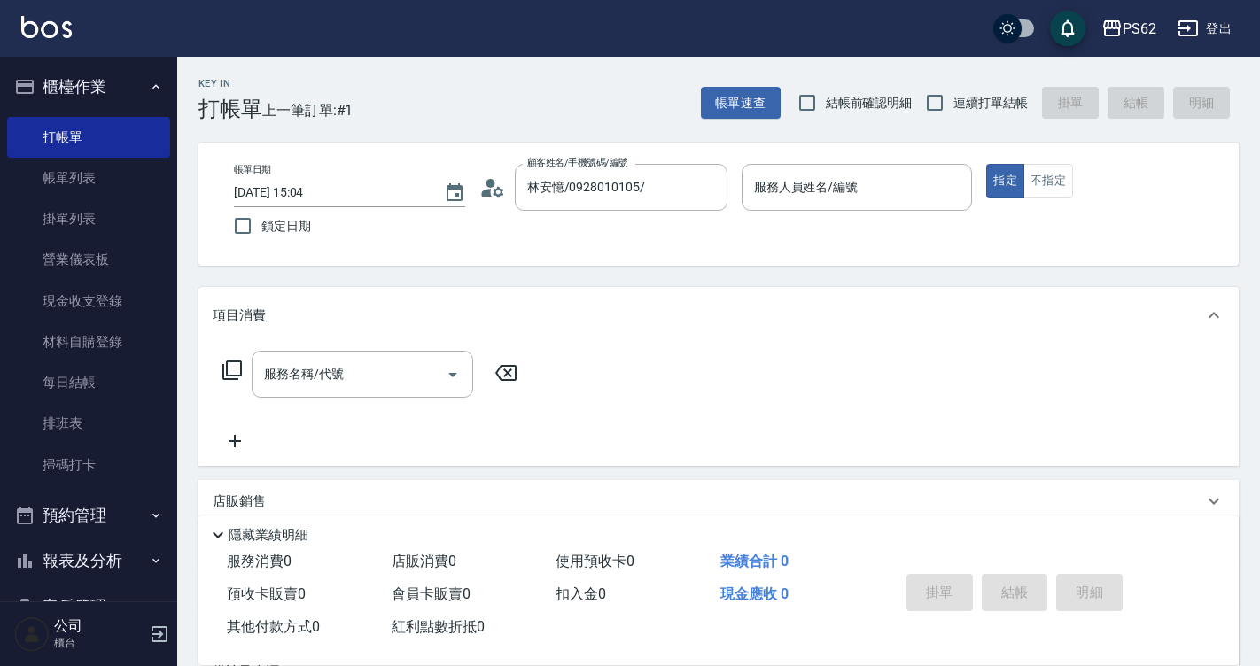
click at [492, 177] on icon at bounding box center [492, 188] width 27 height 27
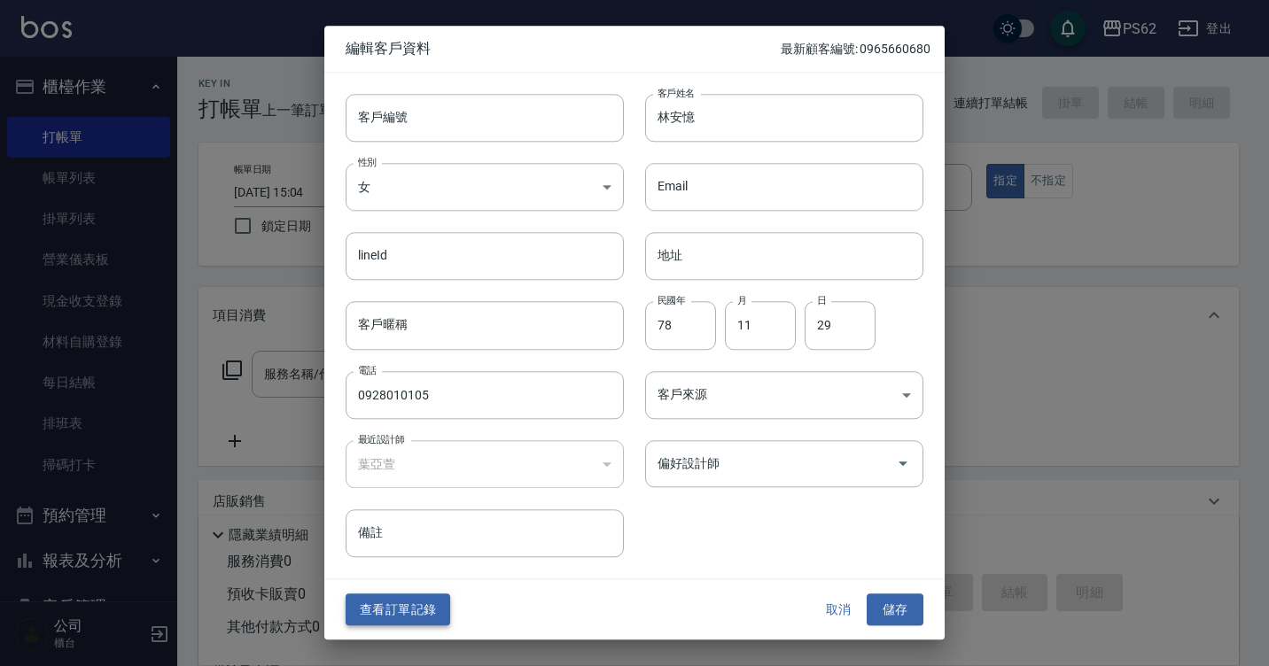
click at [408, 604] on button "查看訂單記錄" at bounding box center [398, 610] width 105 height 33
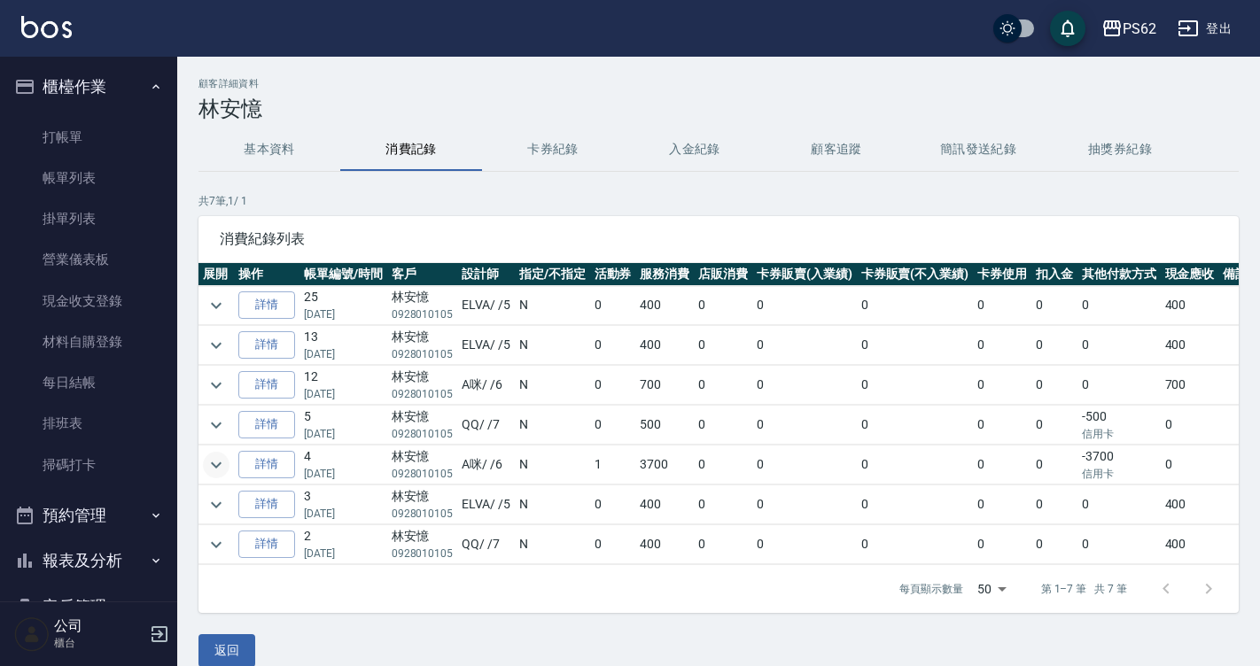
click at [216, 465] on icon "expand row" at bounding box center [216, 465] width 21 height 21
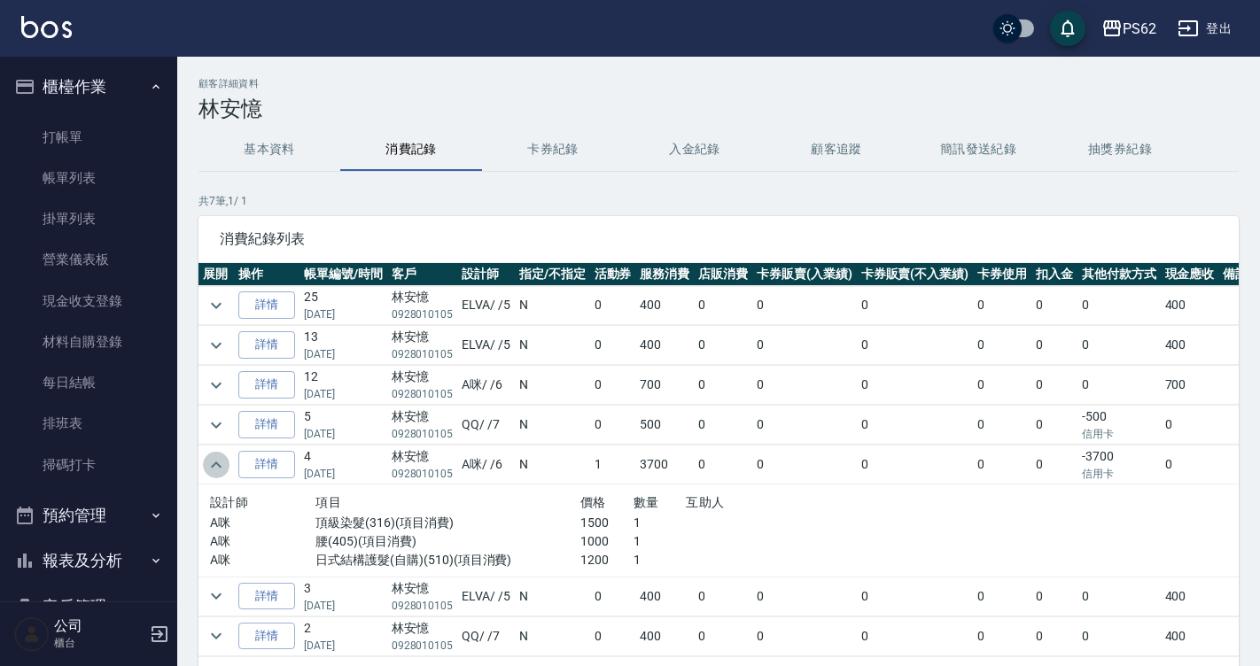
click at [216, 465] on icon "expand row" at bounding box center [216, 465] width 21 height 21
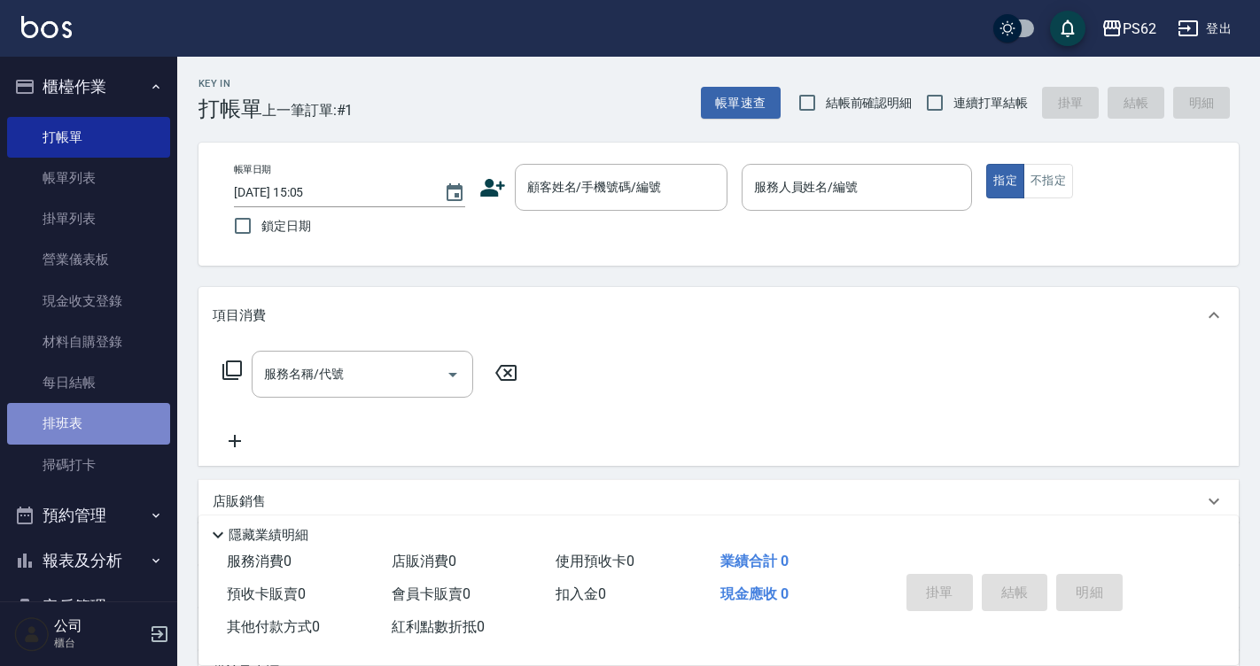
click at [104, 410] on link "排班表" at bounding box center [88, 423] width 163 height 41
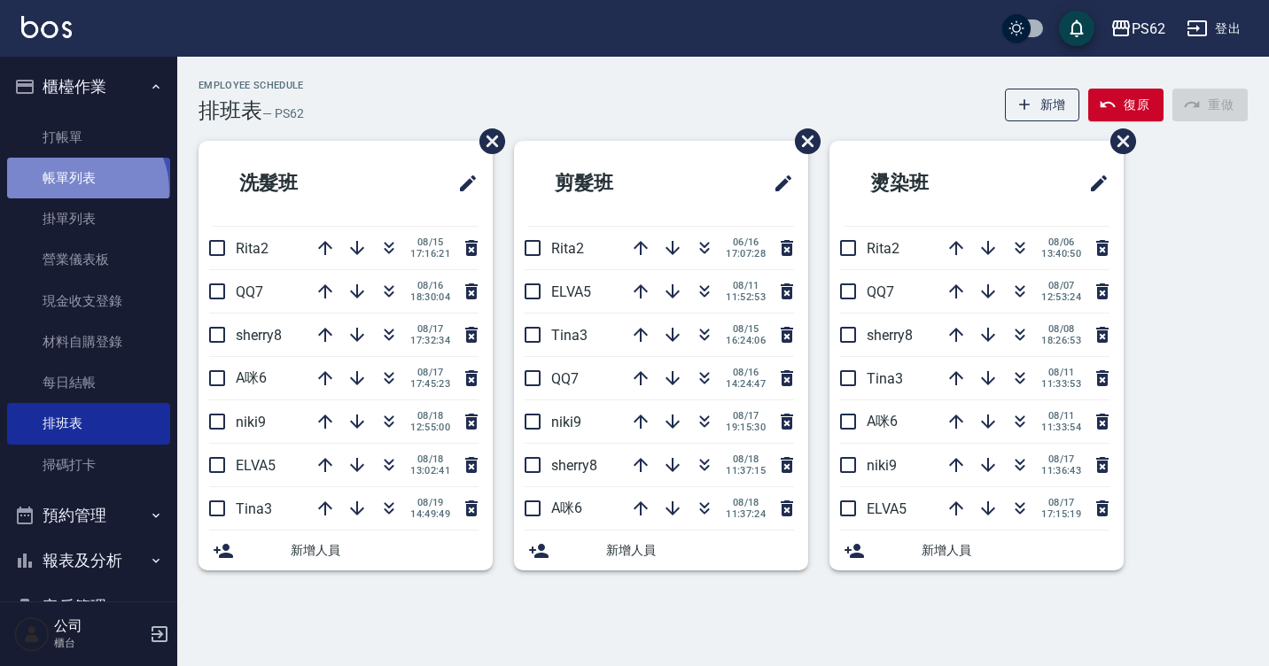
click at [82, 190] on link "帳單列表" at bounding box center [88, 178] width 163 height 41
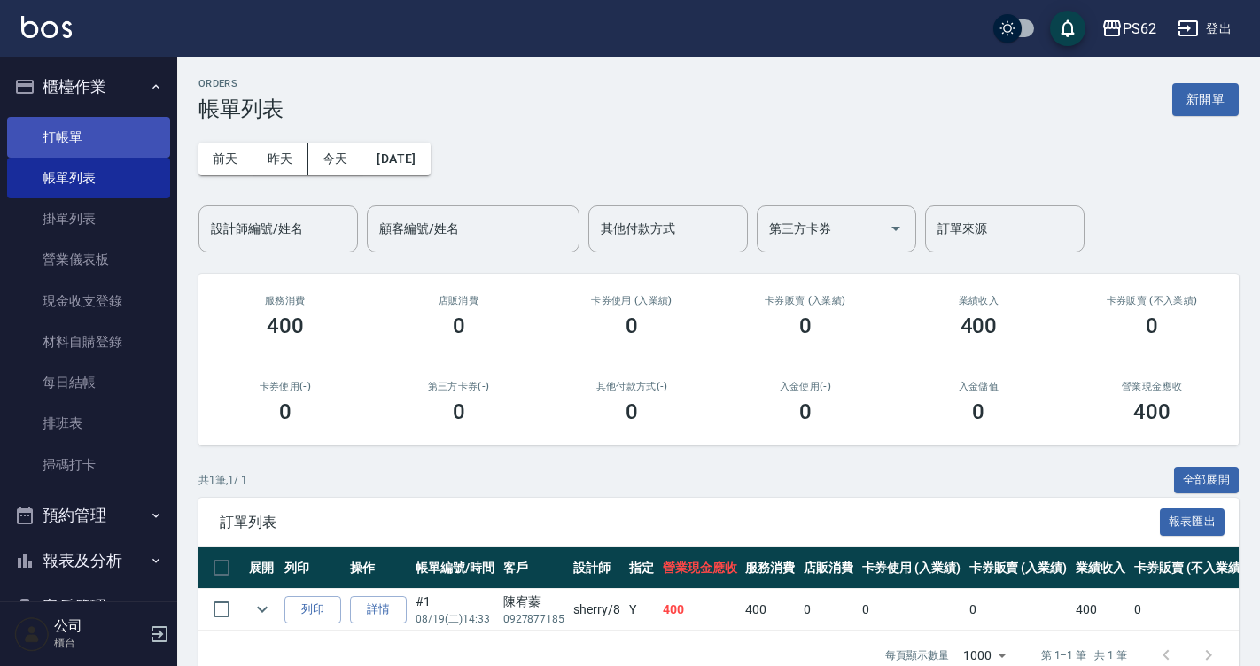
click at [86, 131] on link "打帳單" at bounding box center [88, 137] width 163 height 41
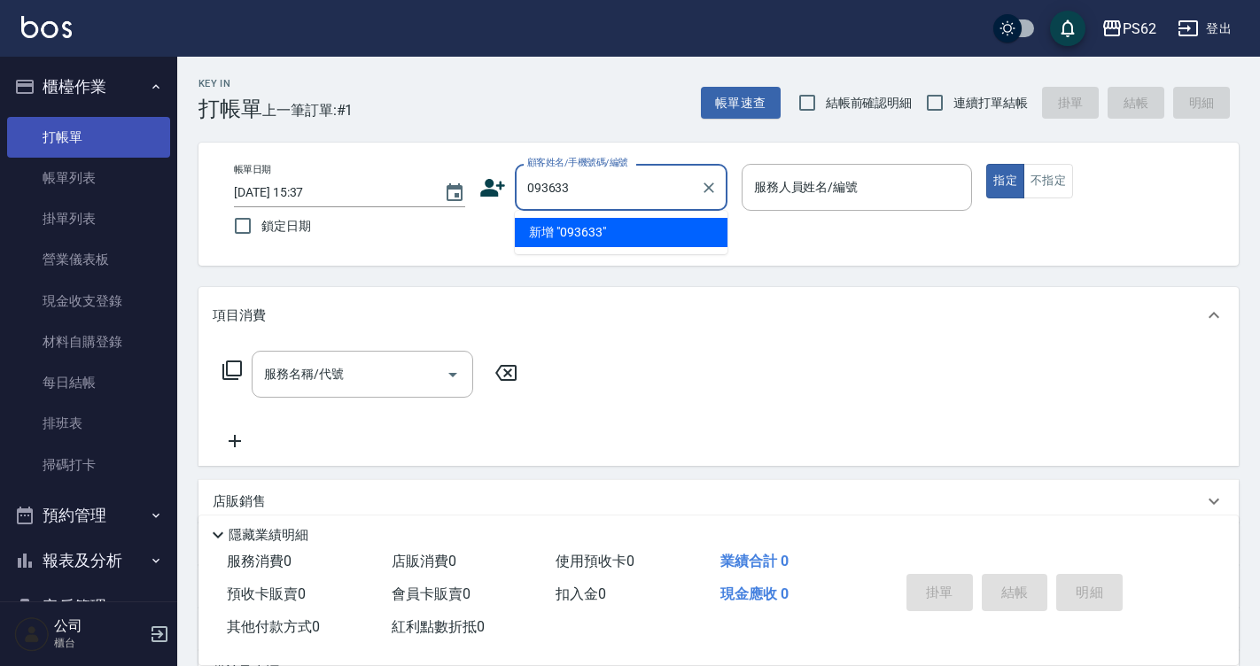
type input "0936332"
